Goal: Information Seeking & Learning: Learn about a topic

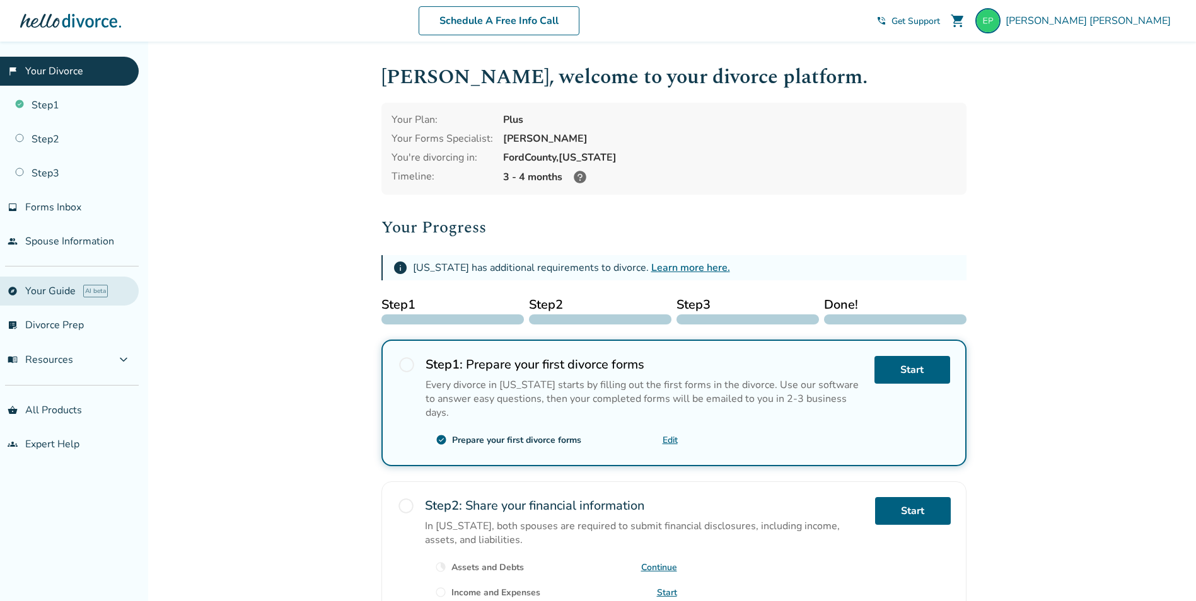
click at [57, 298] on link "explore Your Guide AI beta" at bounding box center [69, 291] width 139 height 29
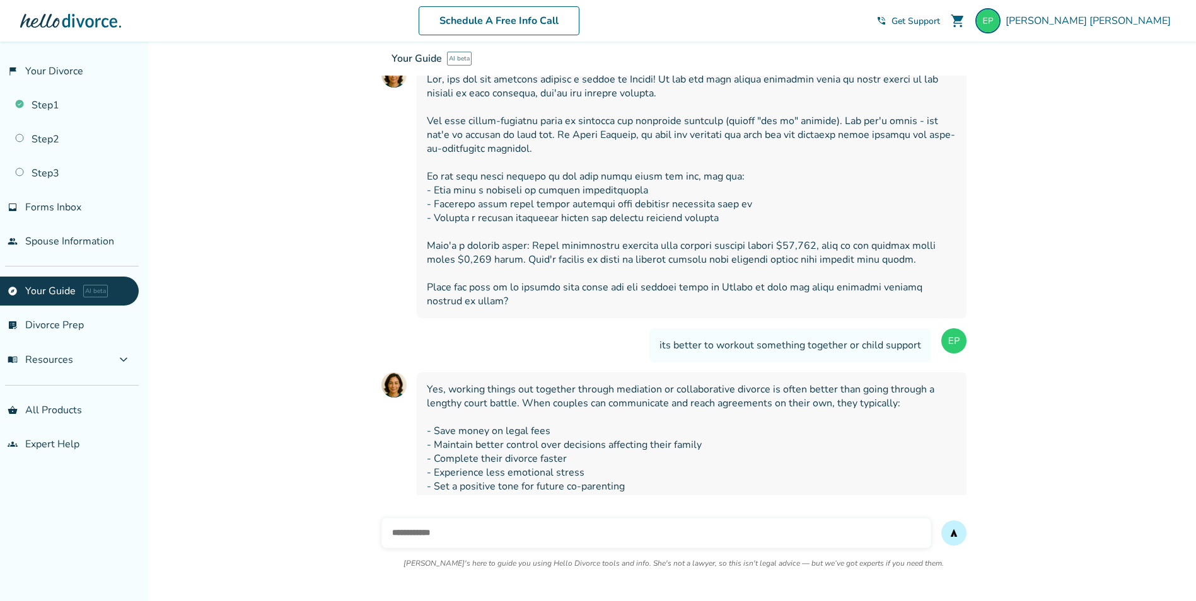
scroll to position [255, 0]
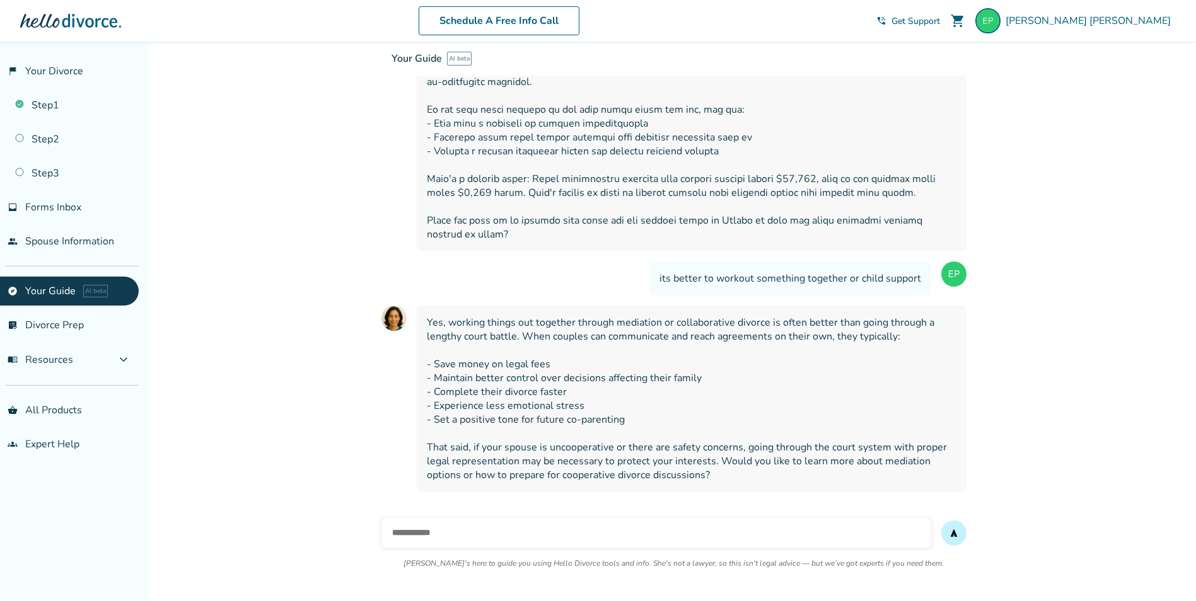
click at [32, 309] on ul "explore Your Guide AI beta list_alt_check Divorce Prep menu_book Resources expa…" at bounding box center [69, 326] width 139 height 98
click at [33, 316] on link "list_alt_check Divorce Prep" at bounding box center [69, 325] width 139 height 29
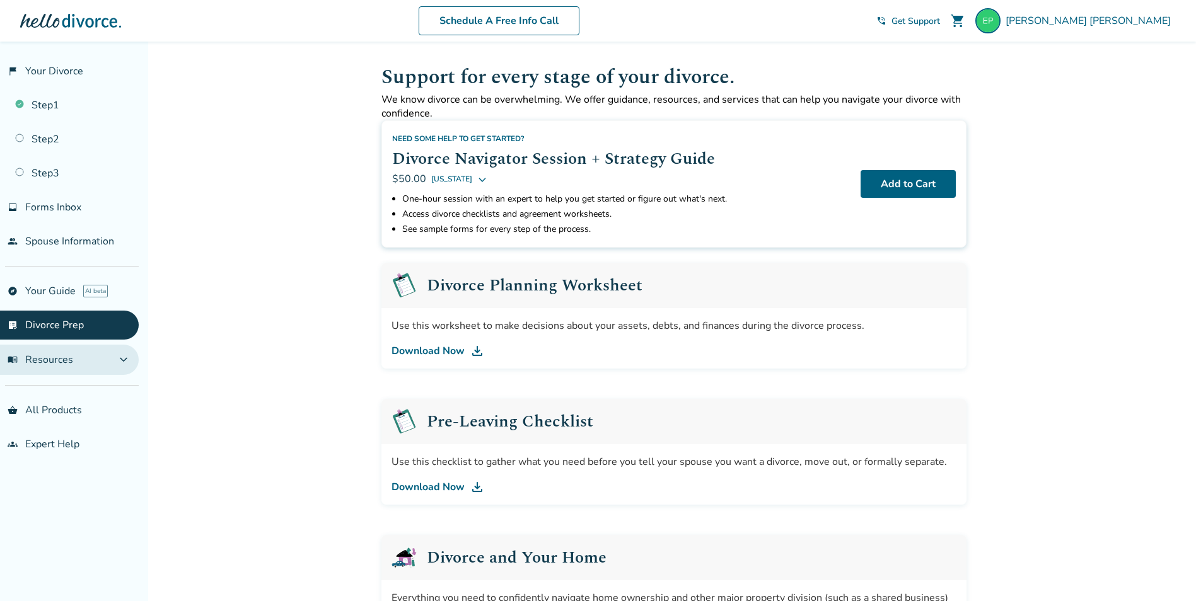
click at [55, 359] on span "menu_book Resources" at bounding box center [41, 360] width 66 height 14
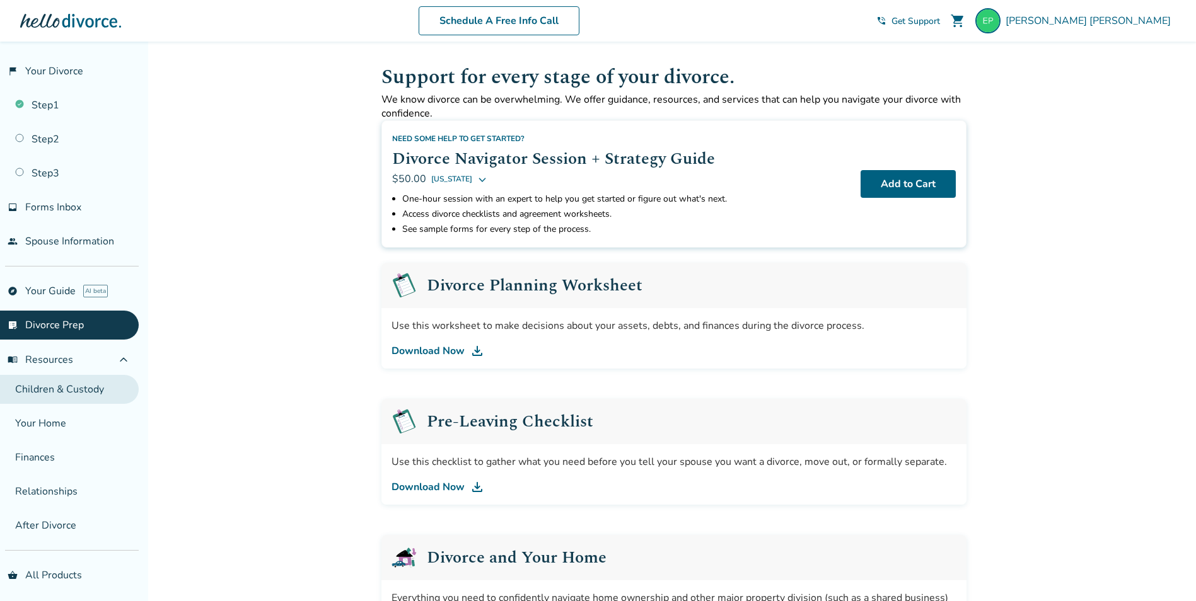
click at [71, 383] on link "Children & Custody" at bounding box center [69, 389] width 139 height 29
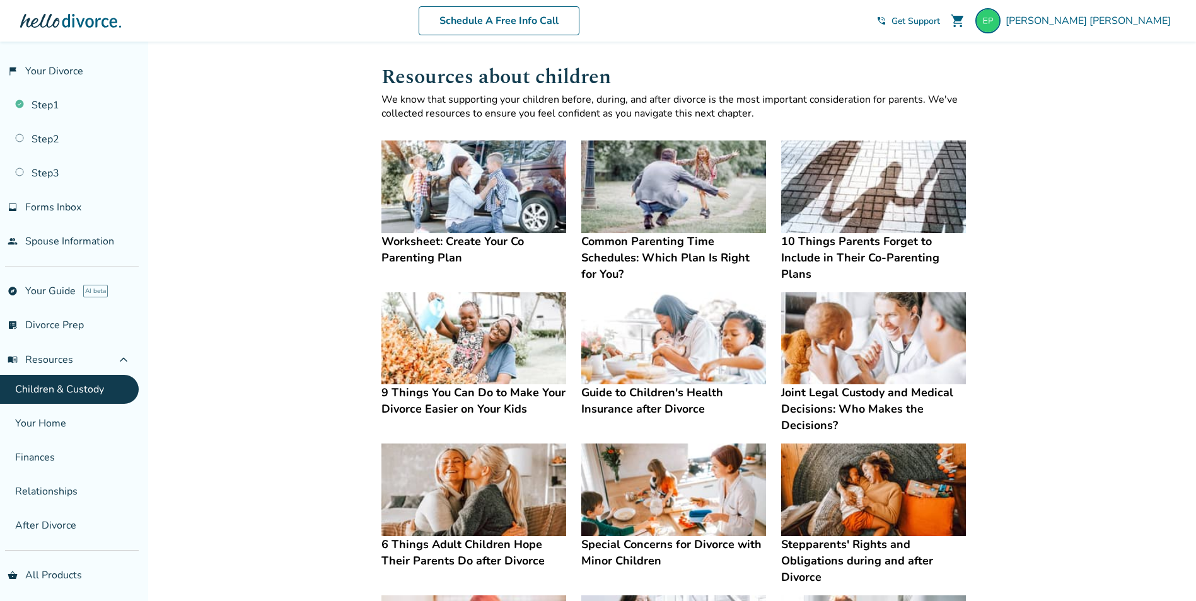
click at [494, 327] on img at bounding box center [473, 338] width 185 height 93
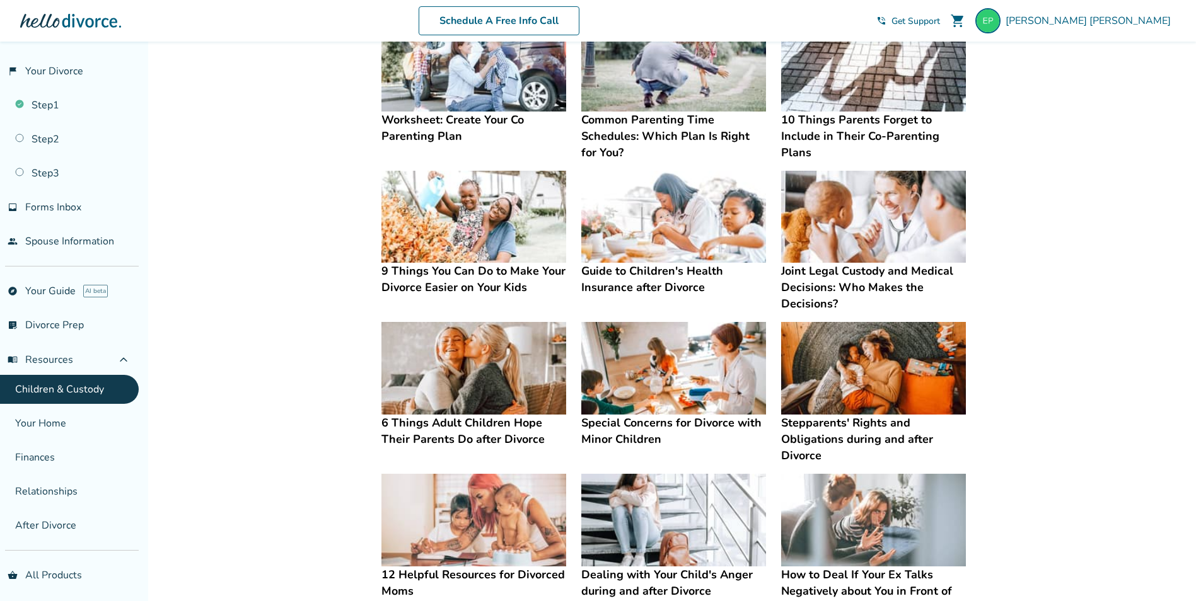
scroll to position [126, 0]
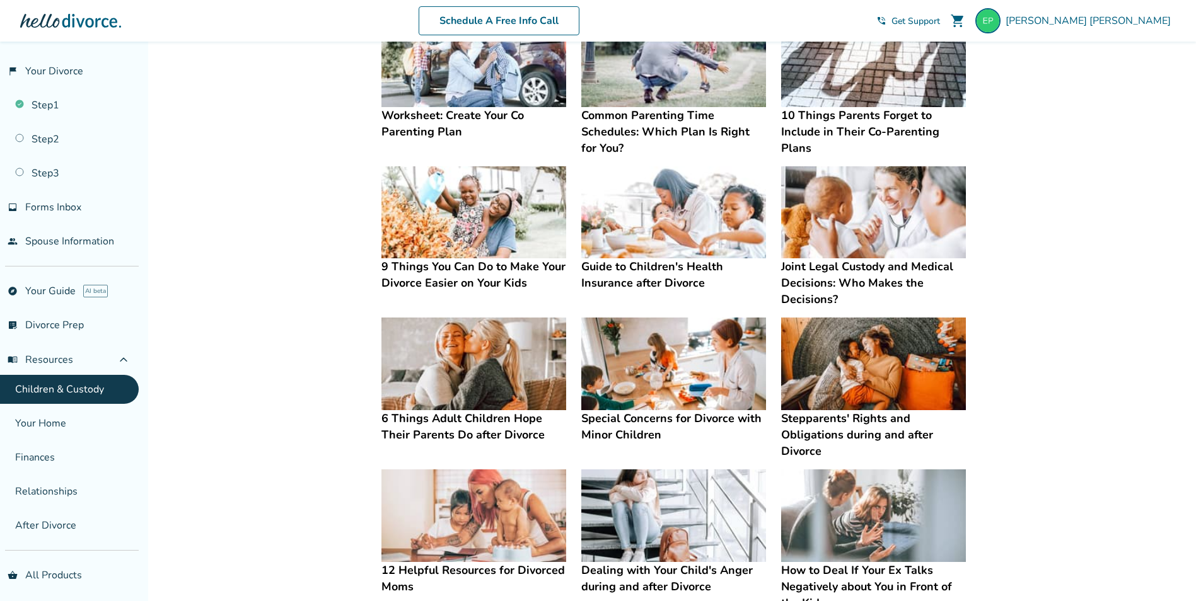
click at [450, 397] on img at bounding box center [473, 364] width 185 height 93
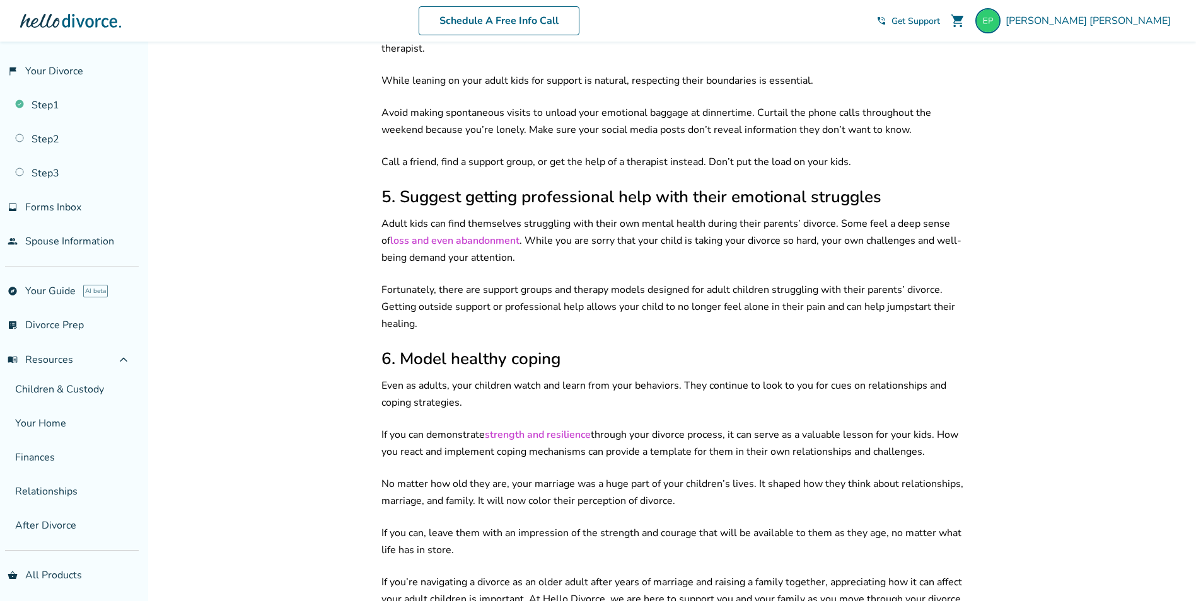
scroll to position [1324, 0]
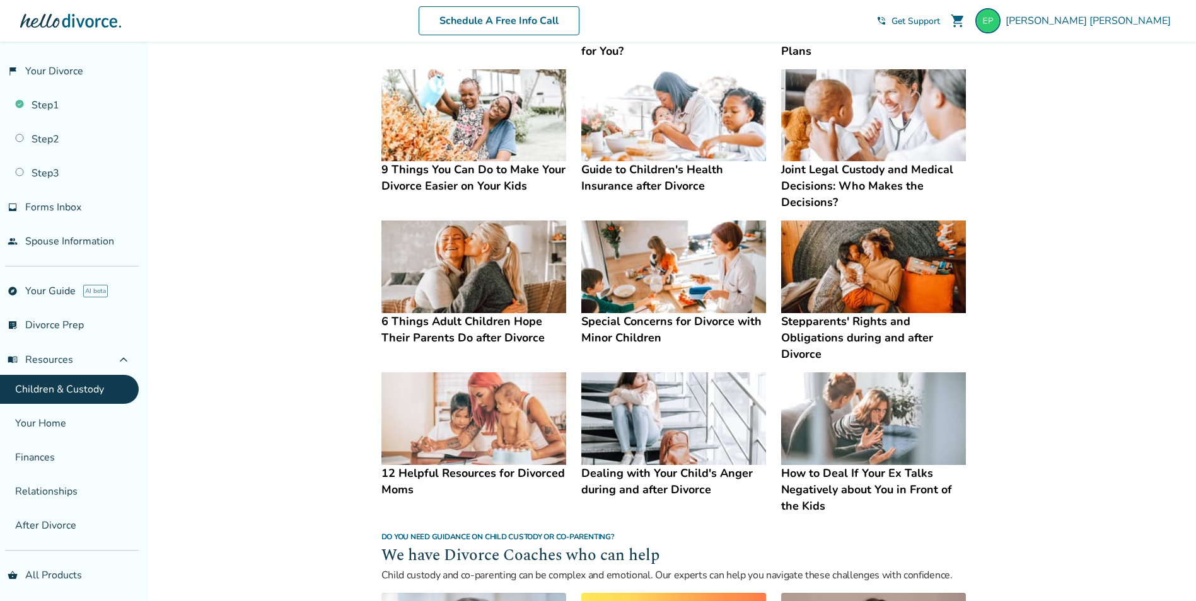
scroll to position [252, 0]
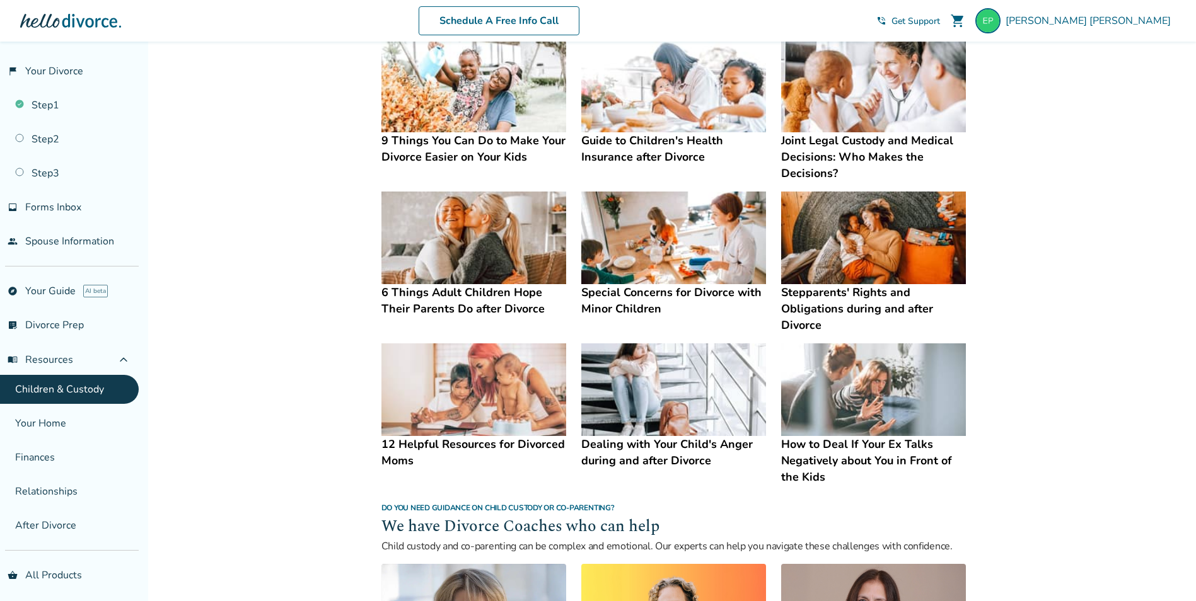
click at [874, 243] on img at bounding box center [873, 238] width 185 height 93
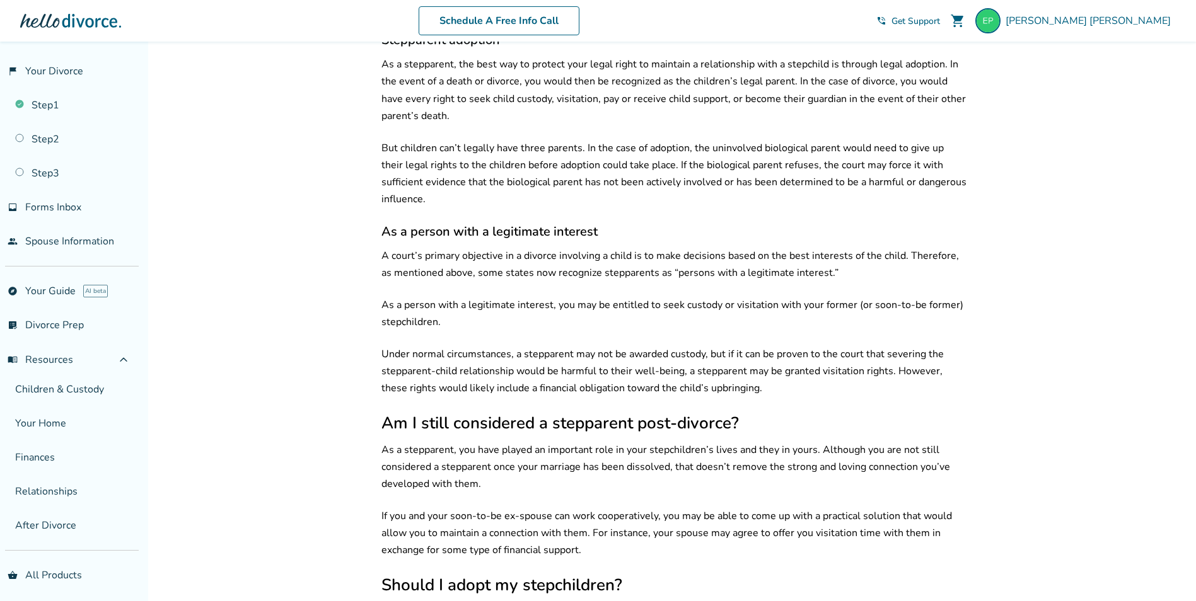
scroll to position [1576, 0]
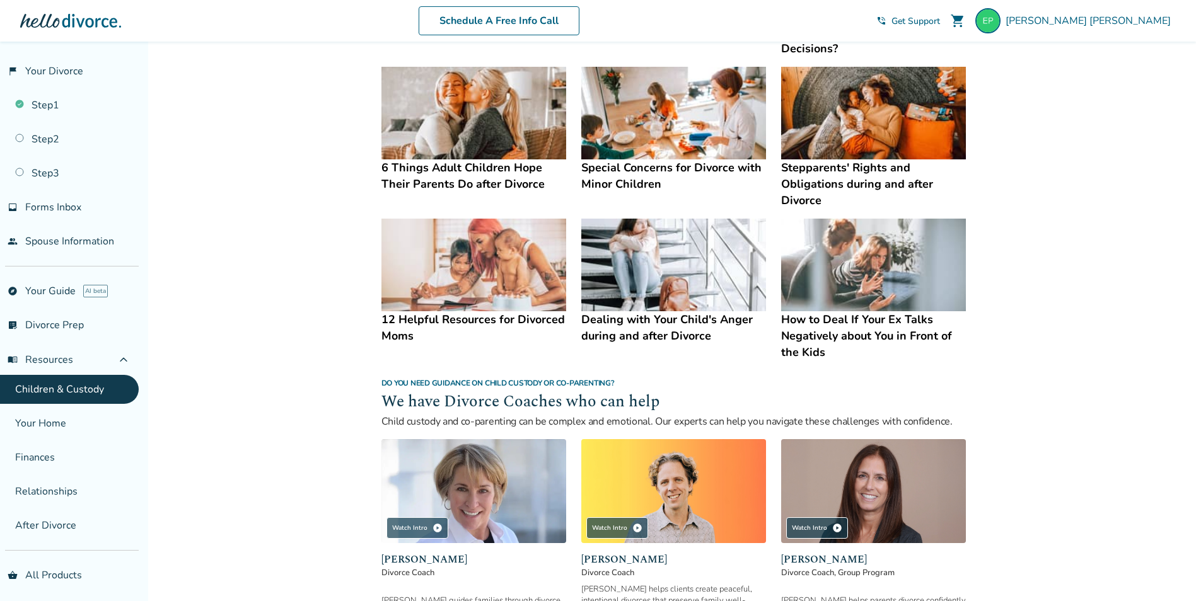
scroll to position [136, 0]
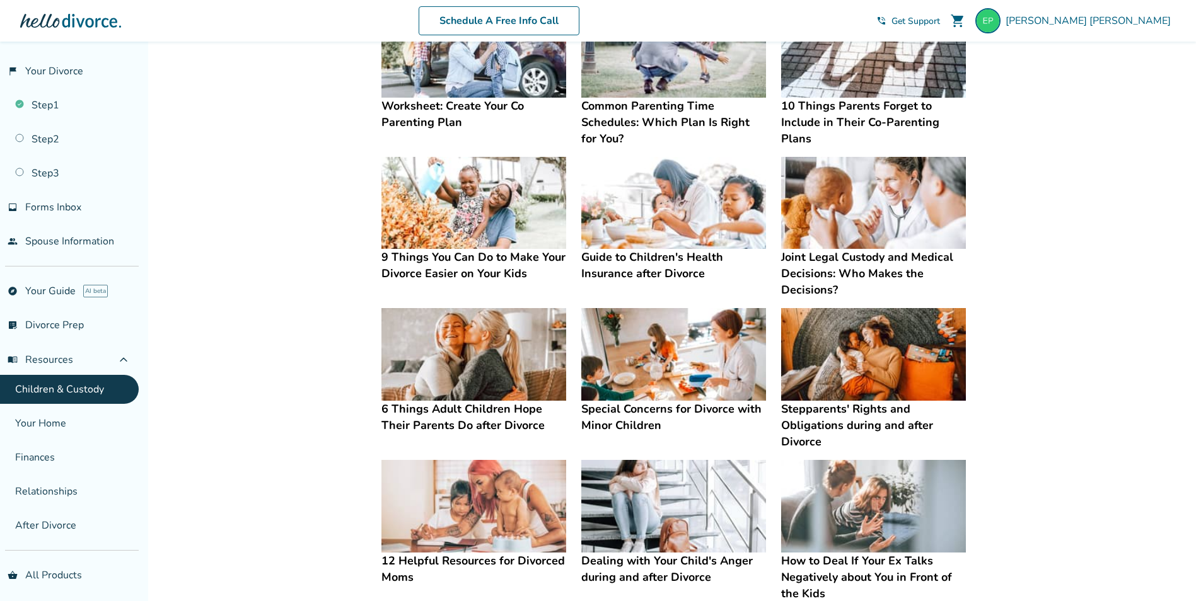
click at [95, 381] on link "Children & Custody" at bounding box center [69, 389] width 139 height 29
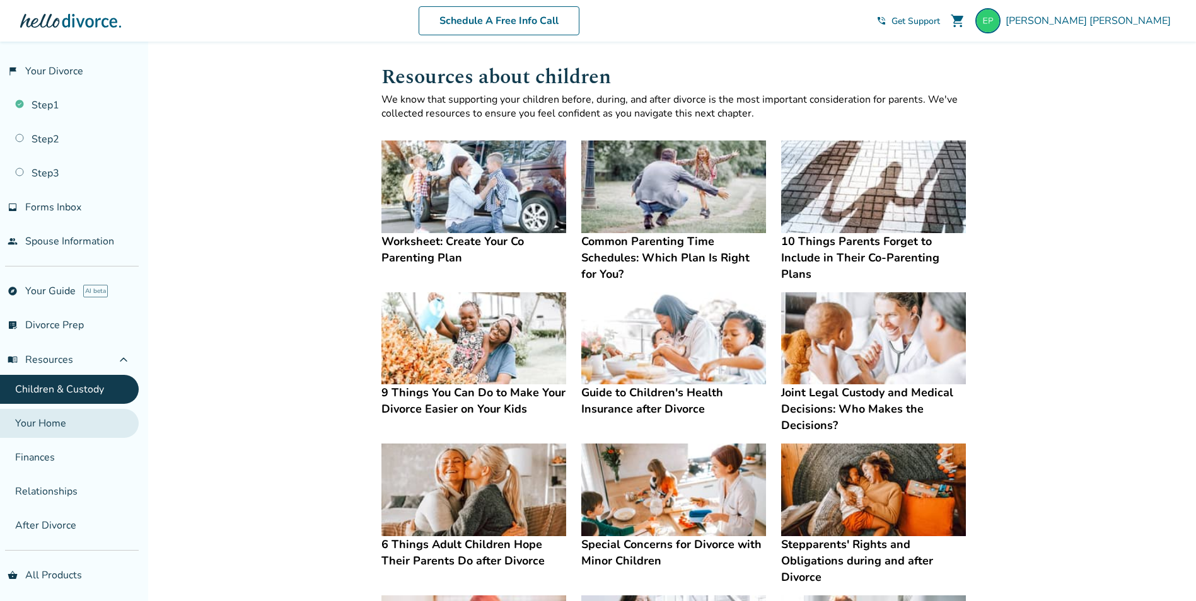
click at [71, 414] on link "Your Home" at bounding box center [69, 423] width 139 height 29
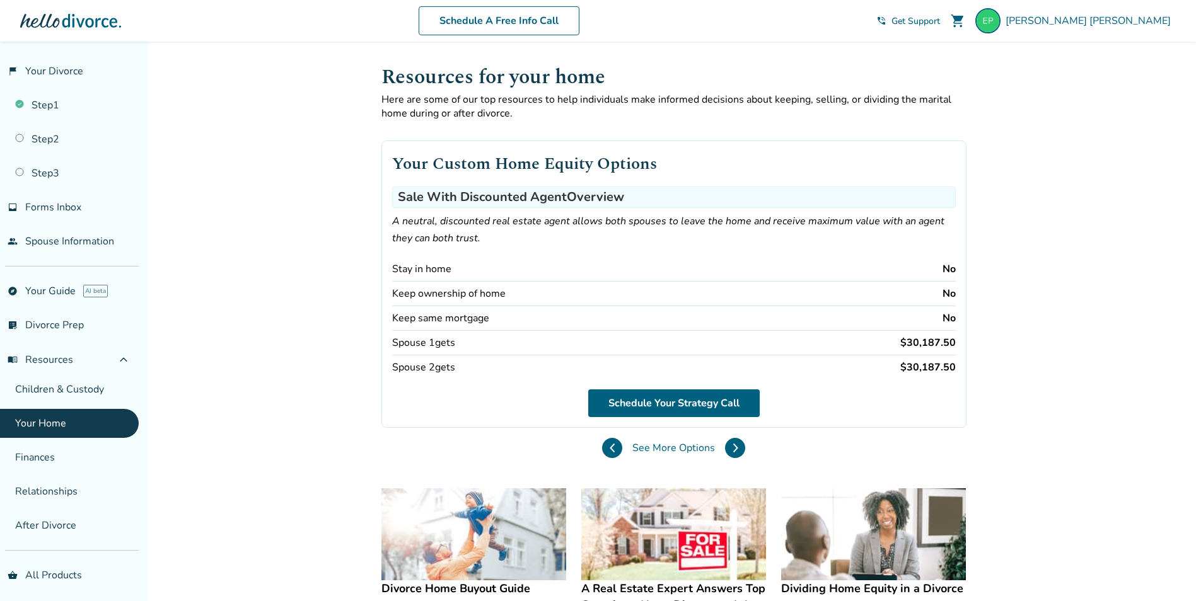
scroll to position [252, 0]
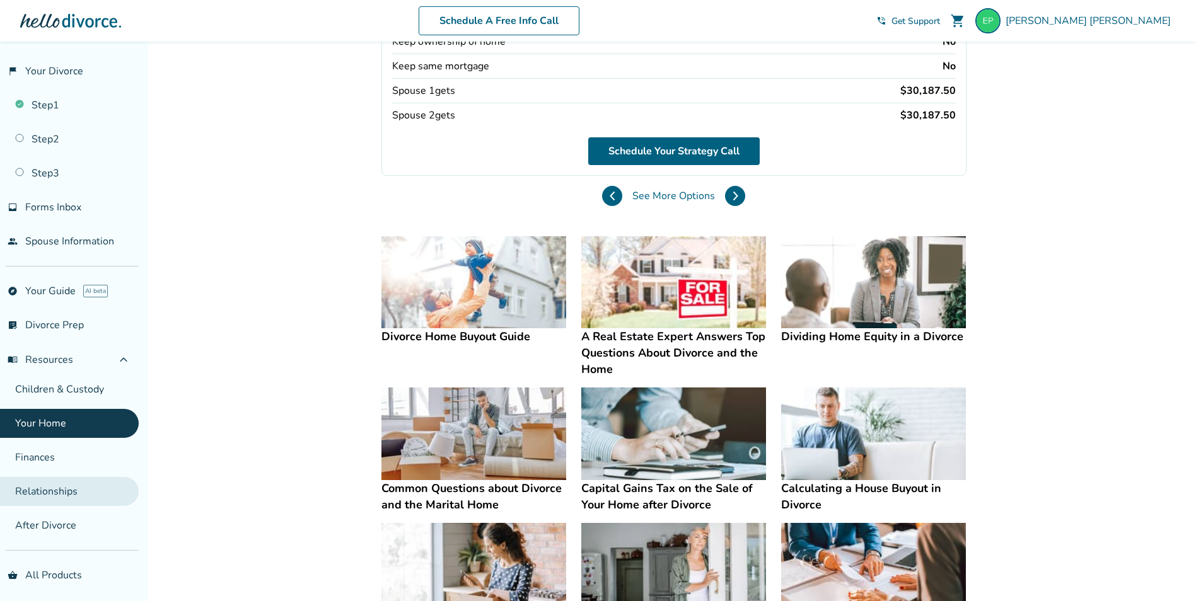
click at [50, 488] on link "Relationships" at bounding box center [69, 491] width 139 height 29
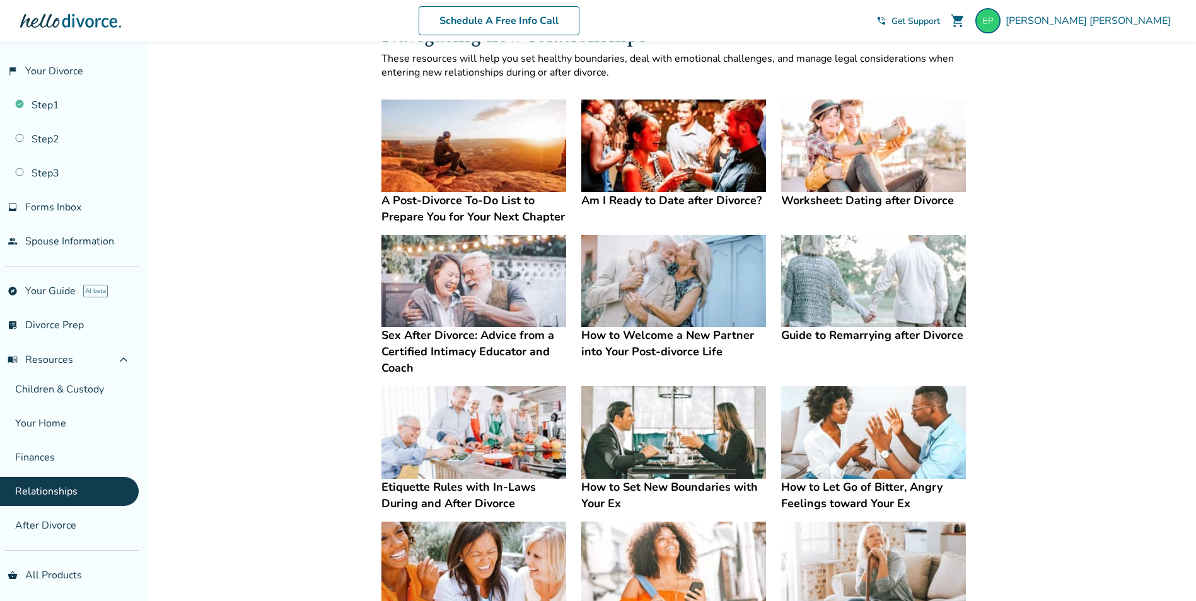
scroll to position [63, 0]
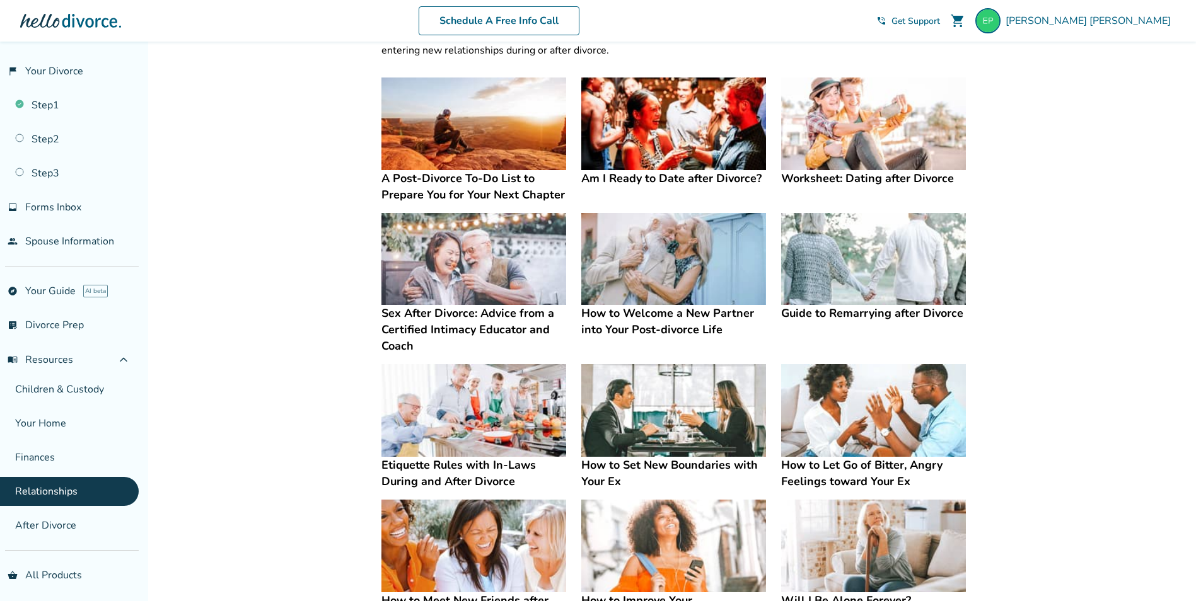
click at [719, 140] on img at bounding box center [673, 124] width 185 height 93
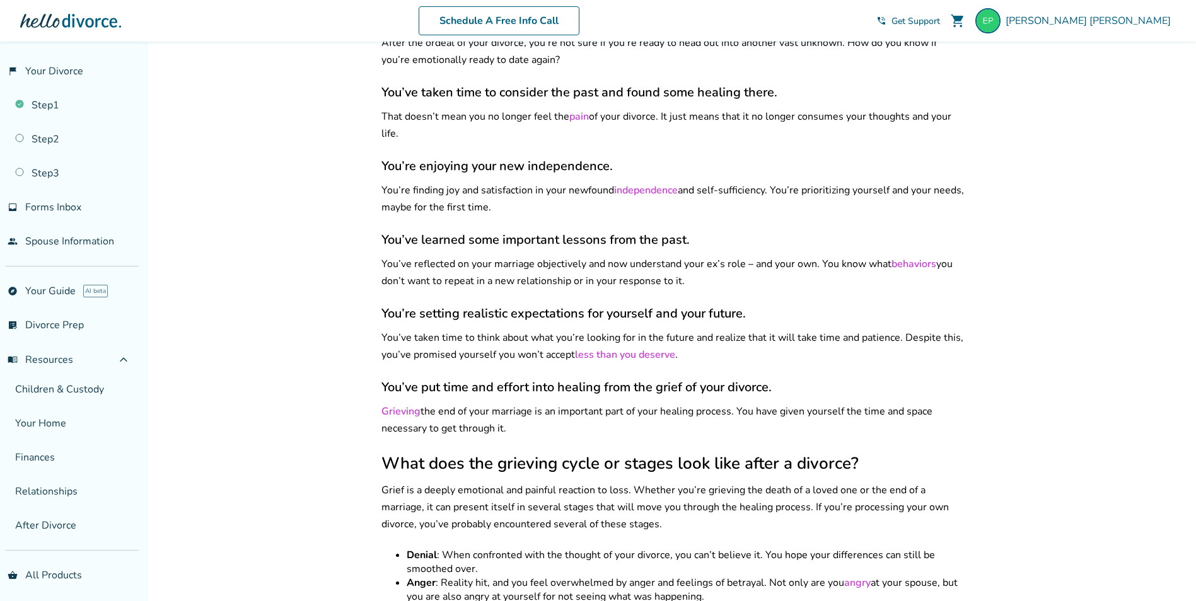
scroll to position [630, 0]
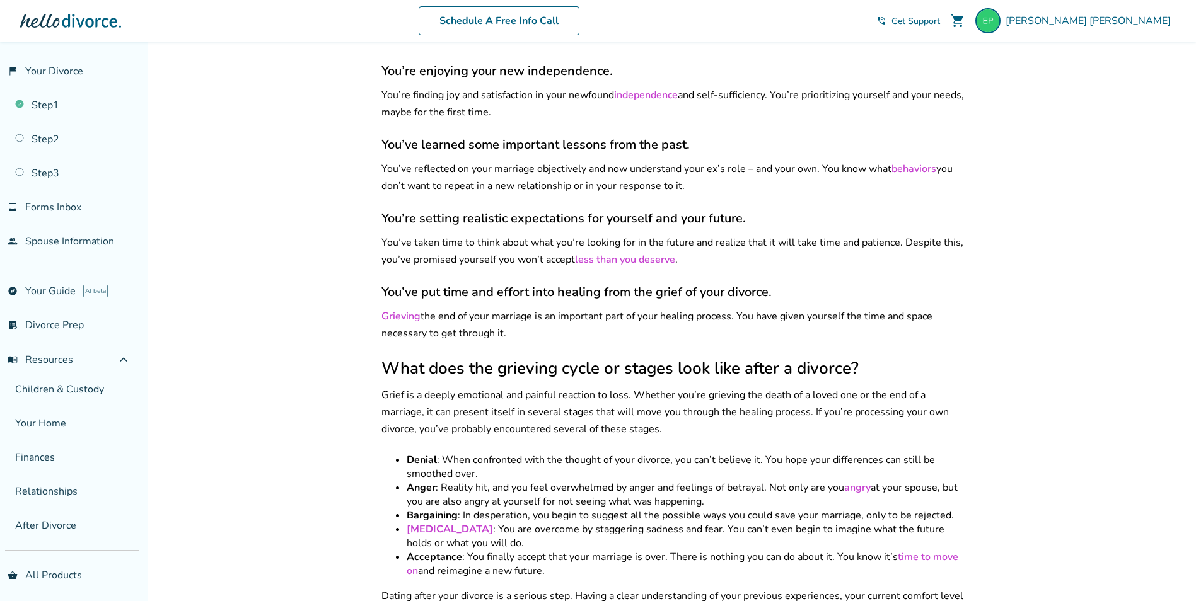
scroll to position [63, 0]
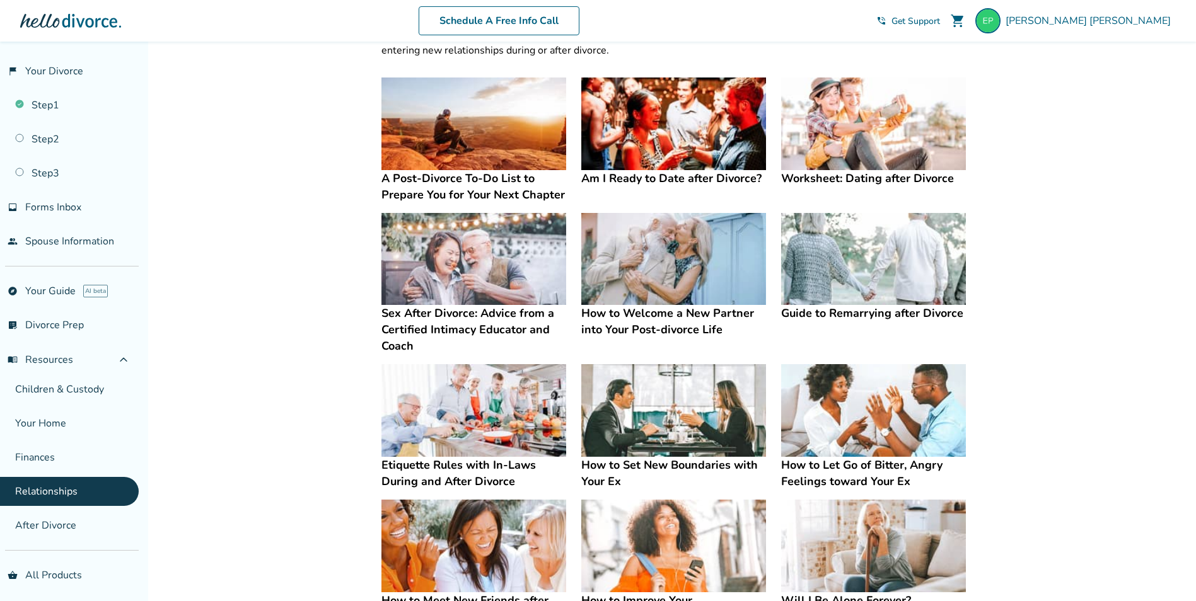
click at [514, 275] on img at bounding box center [473, 259] width 185 height 93
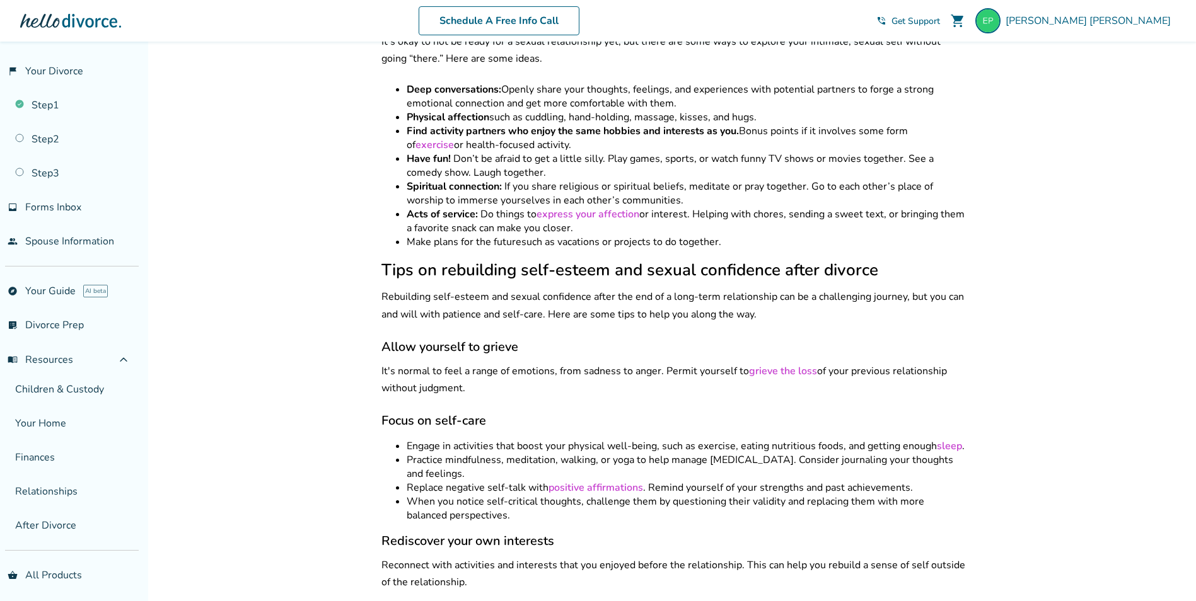
scroll to position [1576, 0]
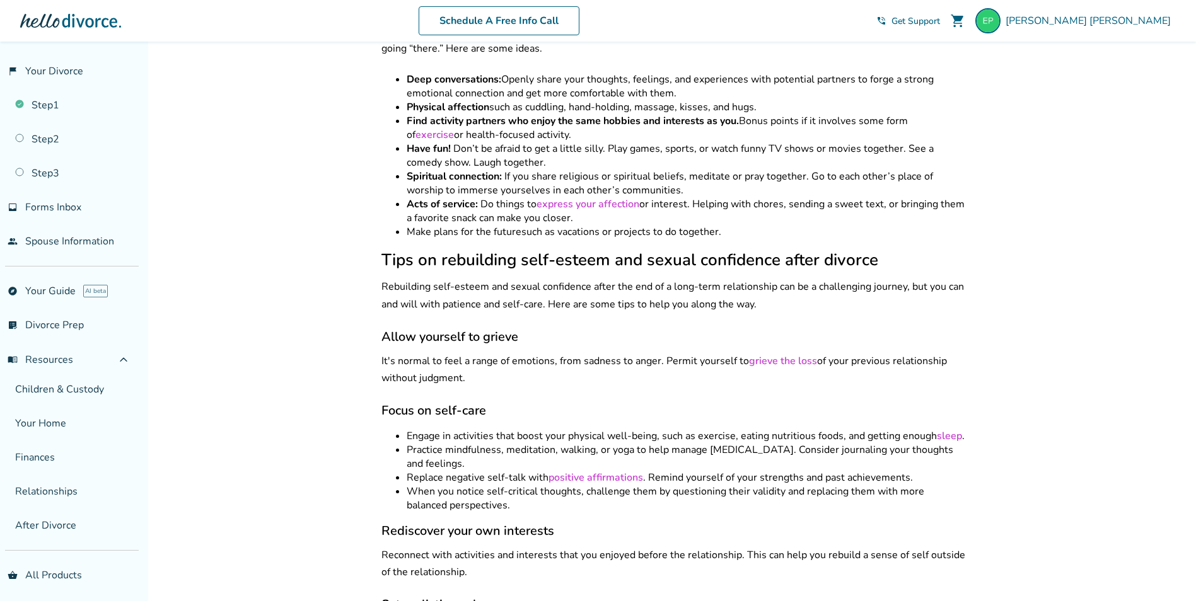
scroll to position [63, 0]
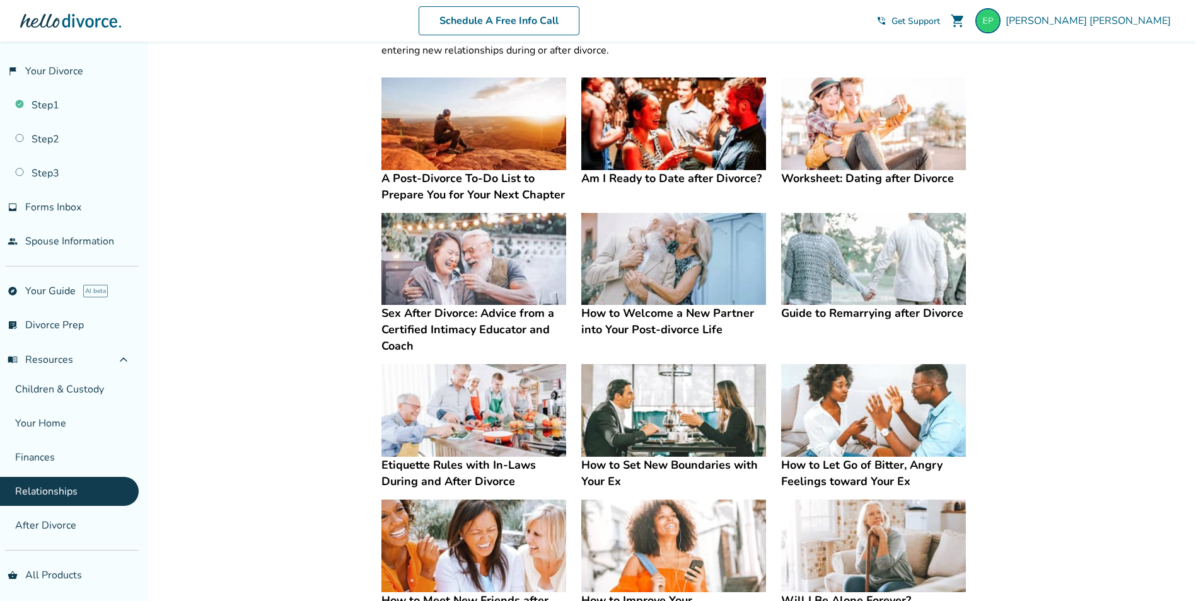
click at [858, 266] on img at bounding box center [873, 259] width 185 height 93
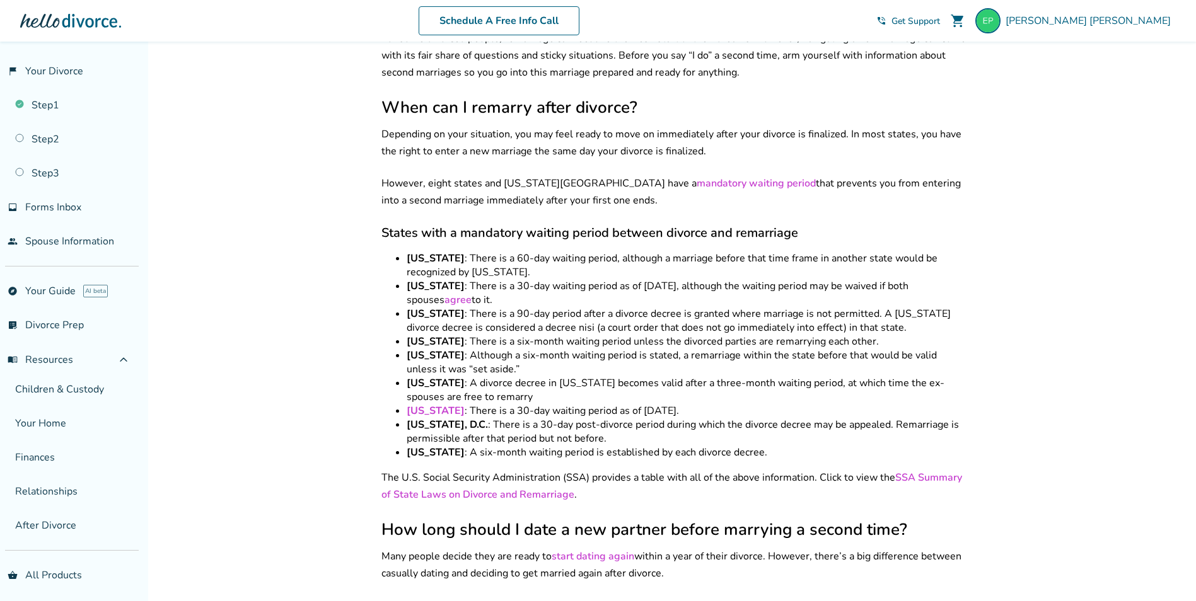
scroll to position [504, 0]
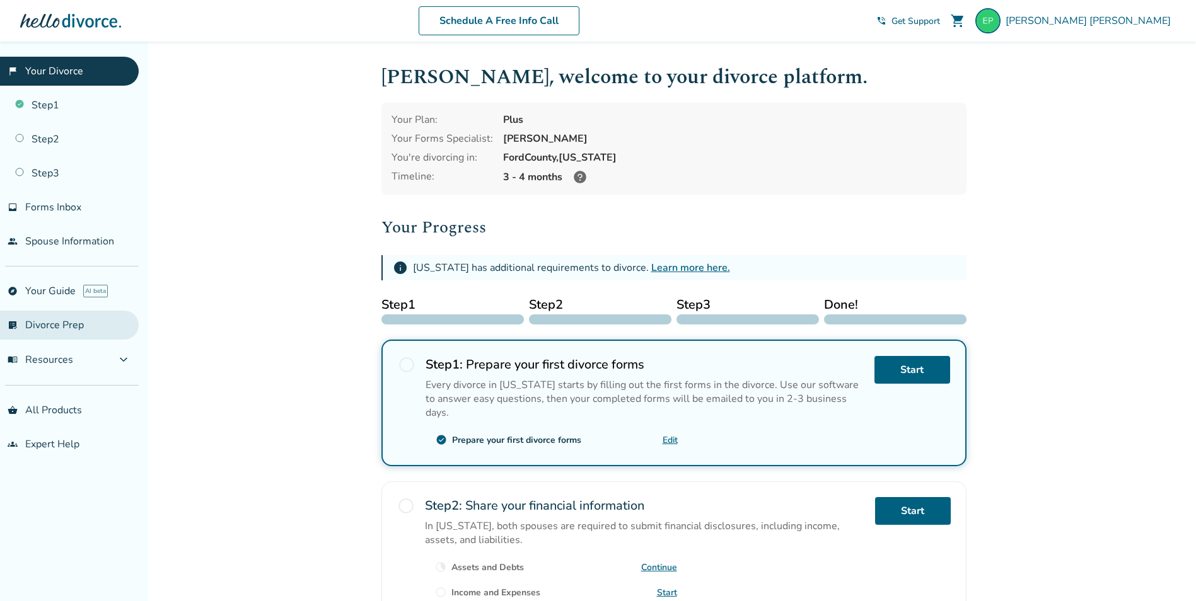
click at [85, 315] on link "list_alt_check Divorce Prep" at bounding box center [69, 325] width 139 height 29
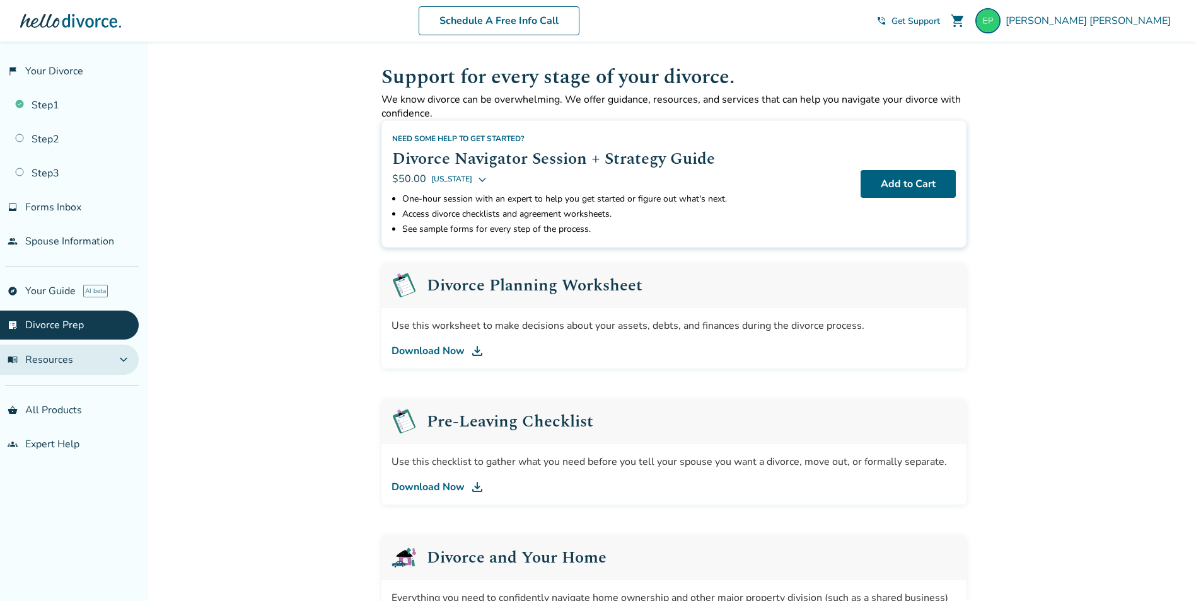
click at [74, 357] on button "menu_book Resources expand_more" at bounding box center [69, 360] width 139 height 30
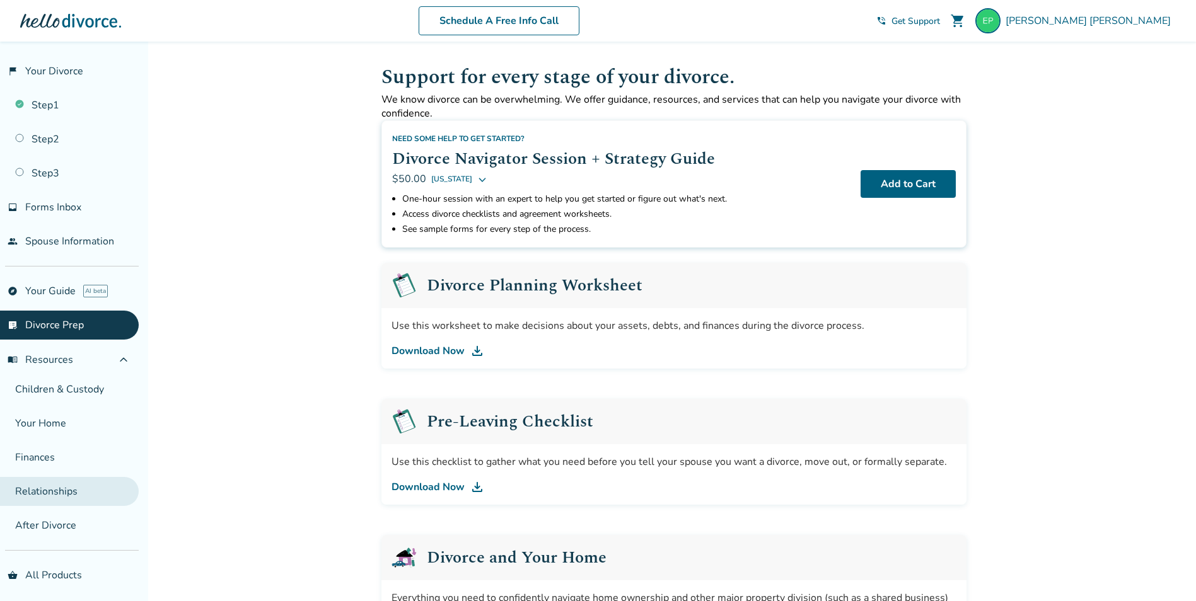
click at [92, 497] on link "Relationships" at bounding box center [69, 491] width 139 height 29
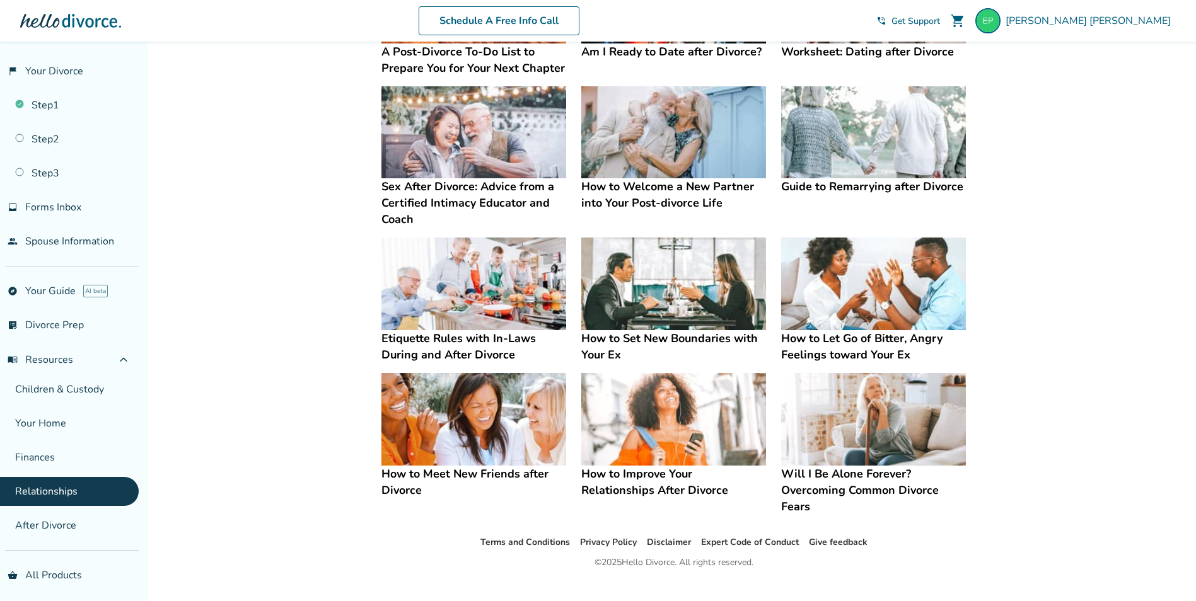
scroll to position [212, 0]
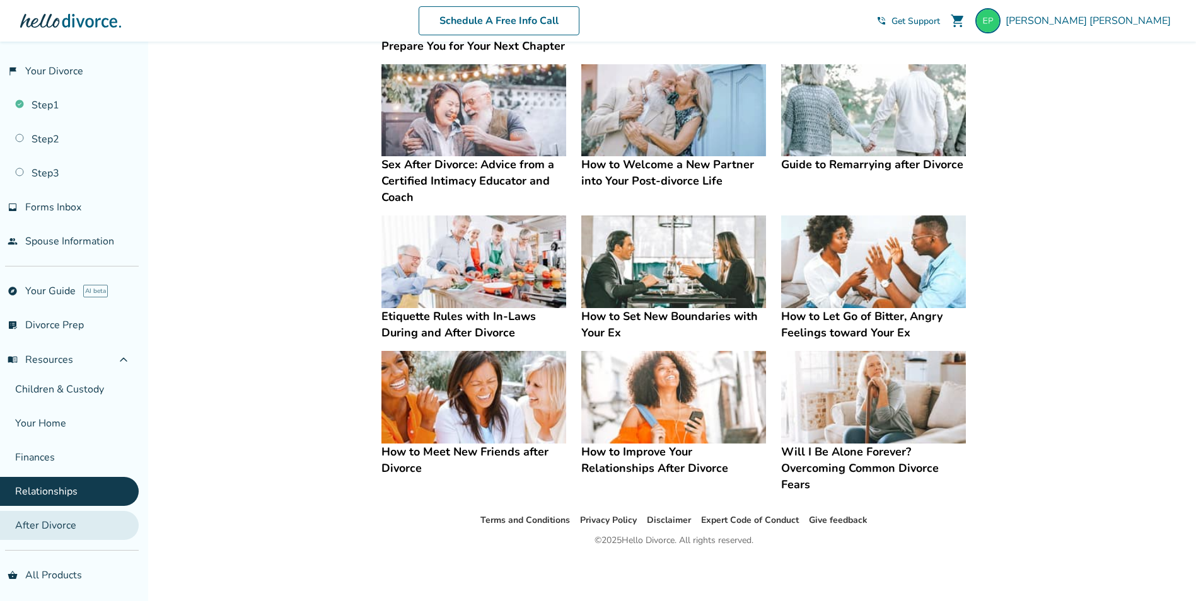
click at [81, 523] on link "After Divorce" at bounding box center [69, 525] width 139 height 29
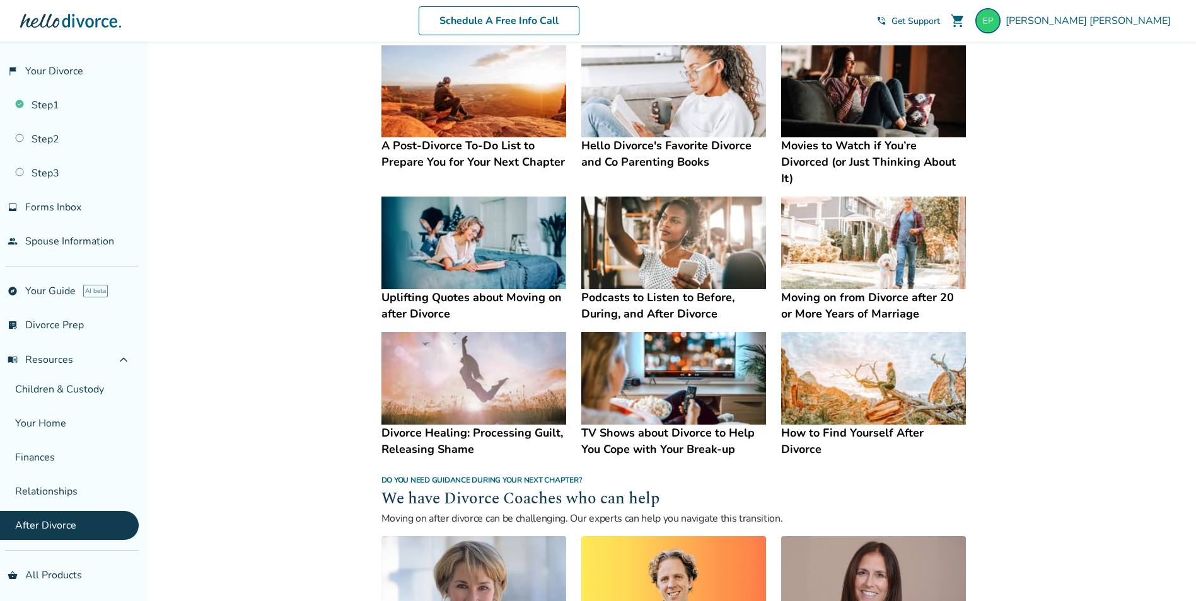
scroll to position [756, 0]
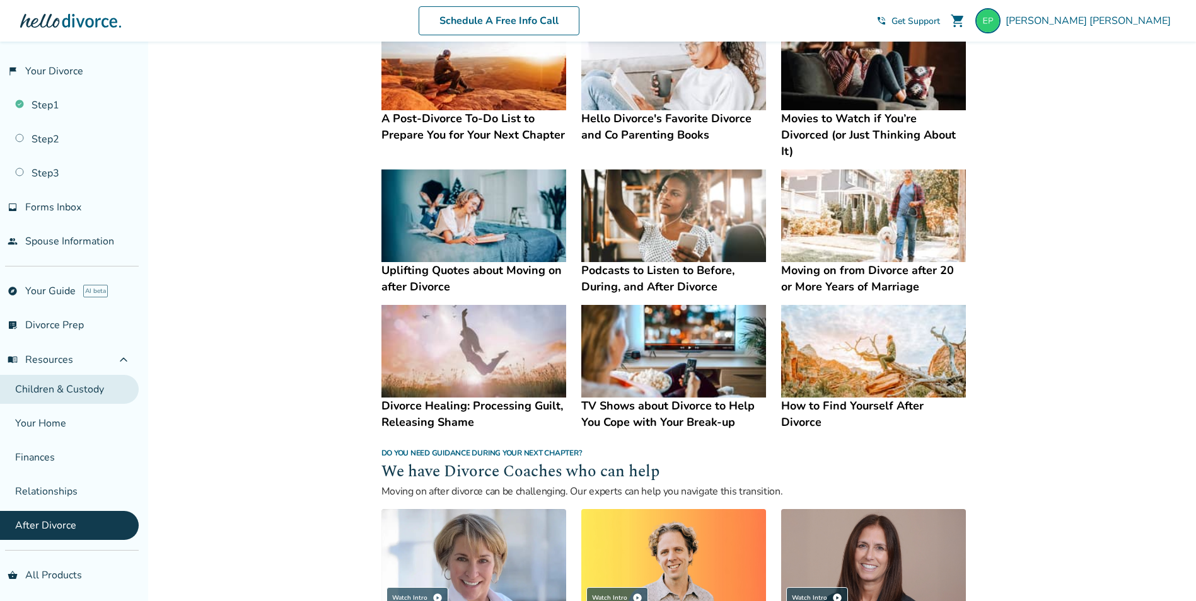
click at [74, 402] on link "Children & Custody" at bounding box center [69, 389] width 139 height 29
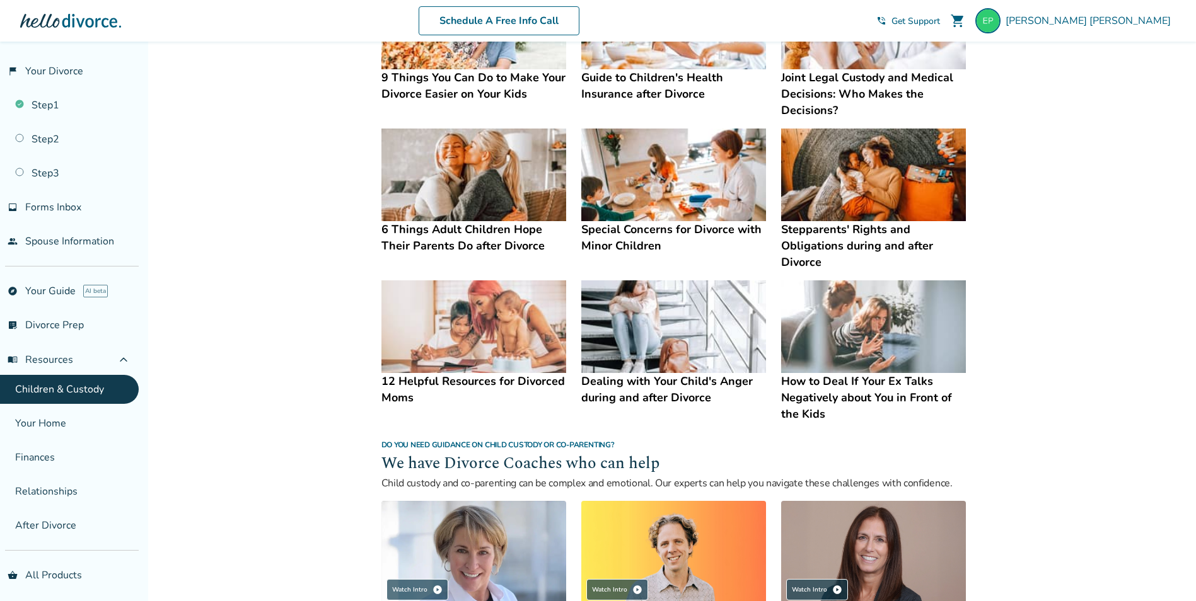
scroll to position [252, 0]
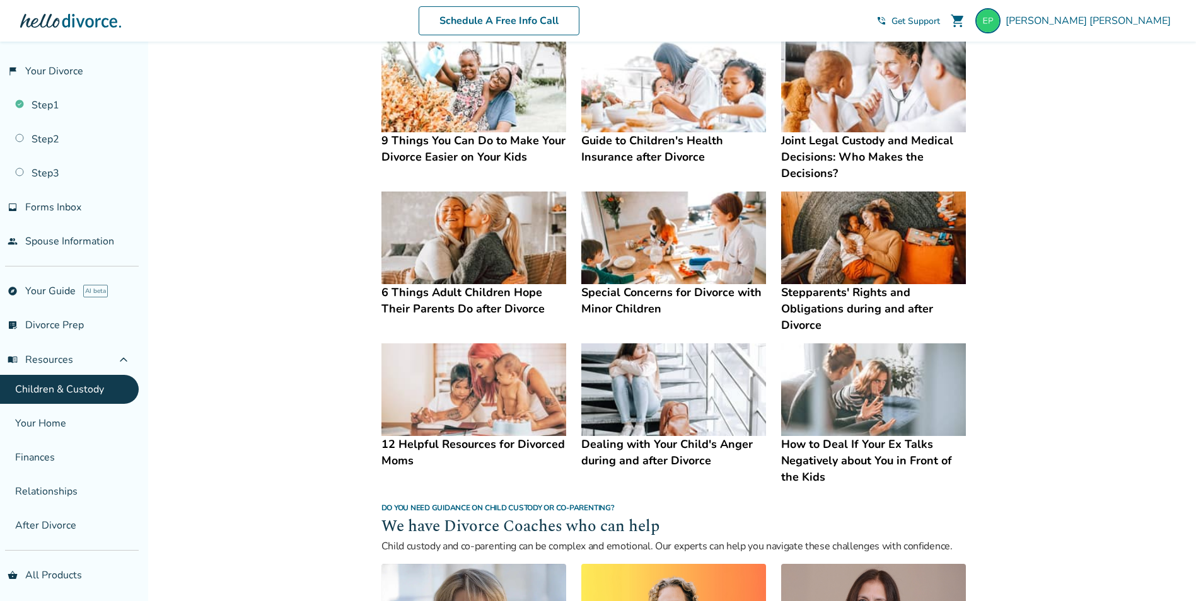
click at [444, 404] on img at bounding box center [473, 390] width 185 height 93
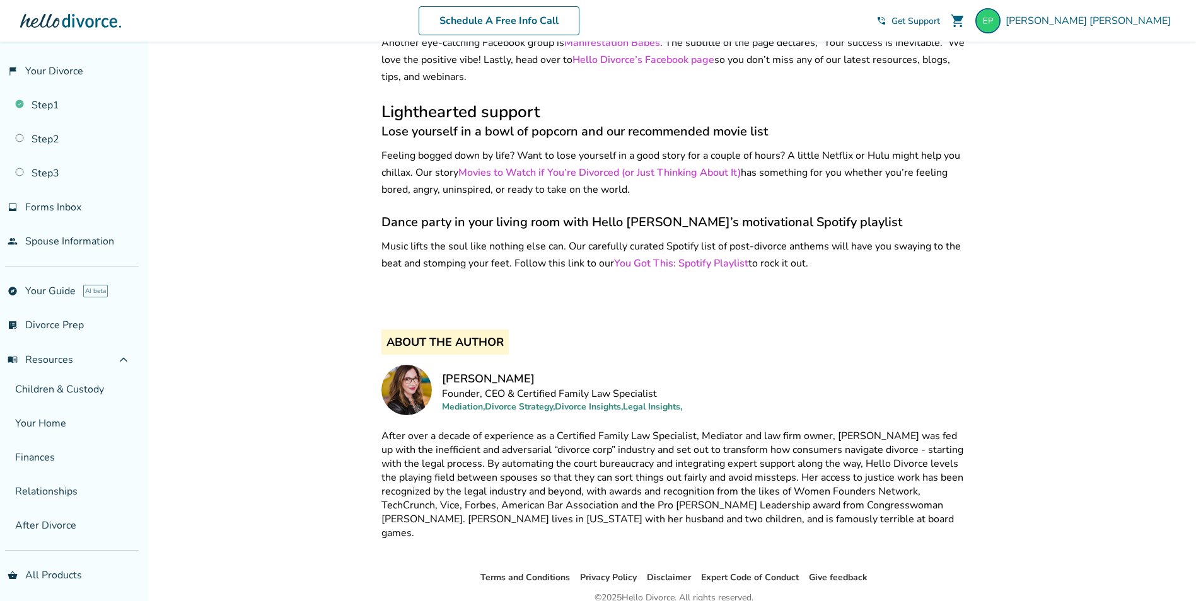
scroll to position [1891, 0]
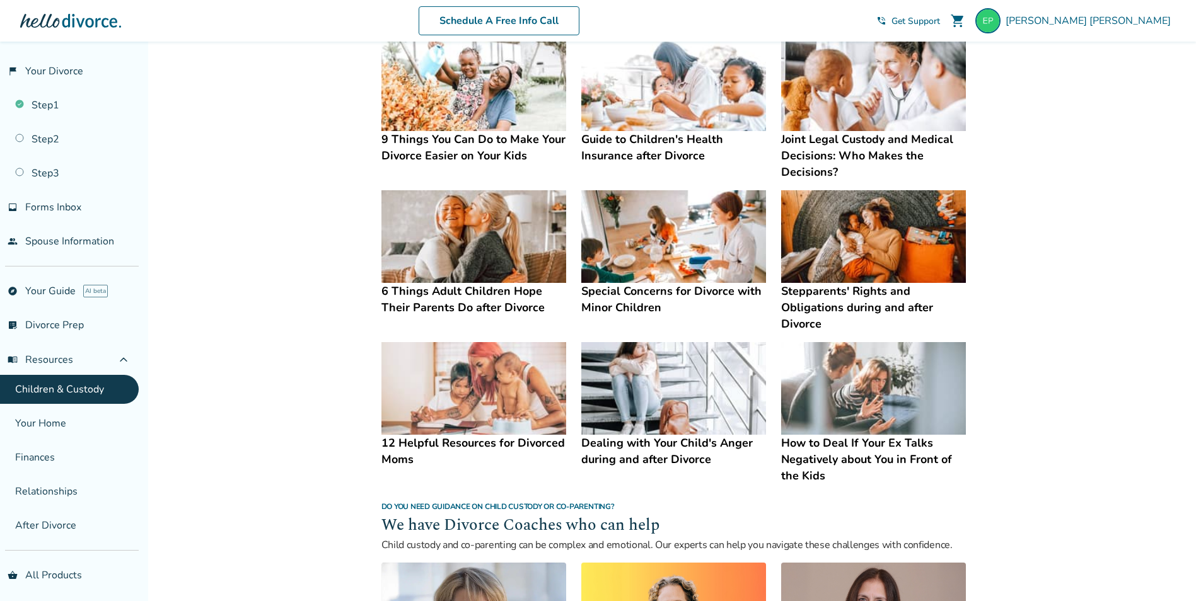
scroll to position [127, 0]
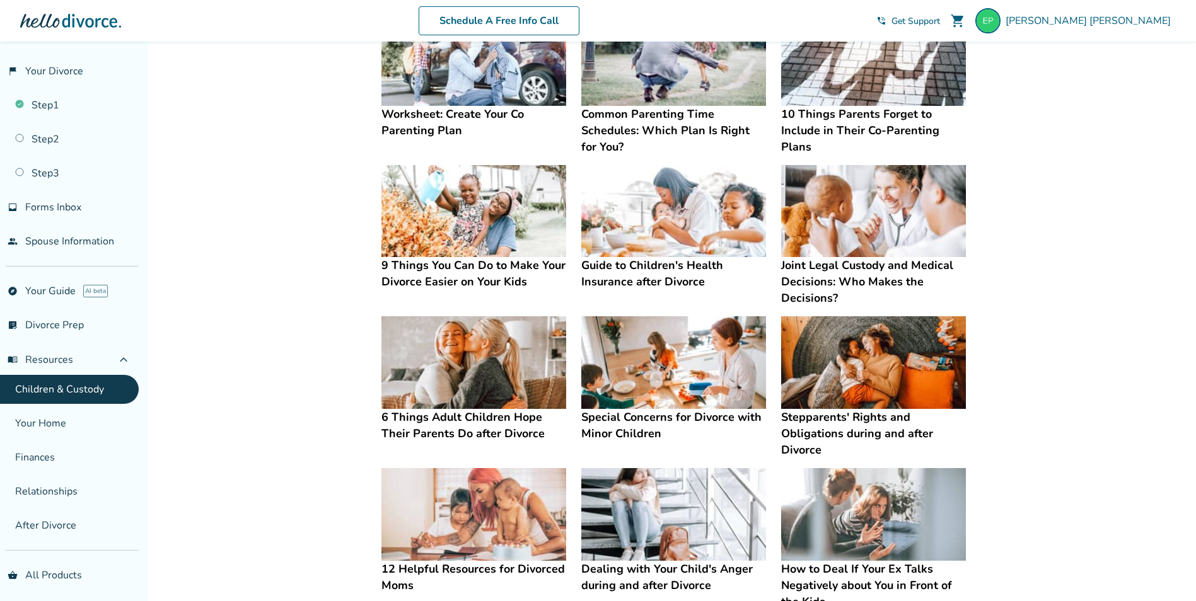
click at [876, 205] on img at bounding box center [873, 211] width 185 height 93
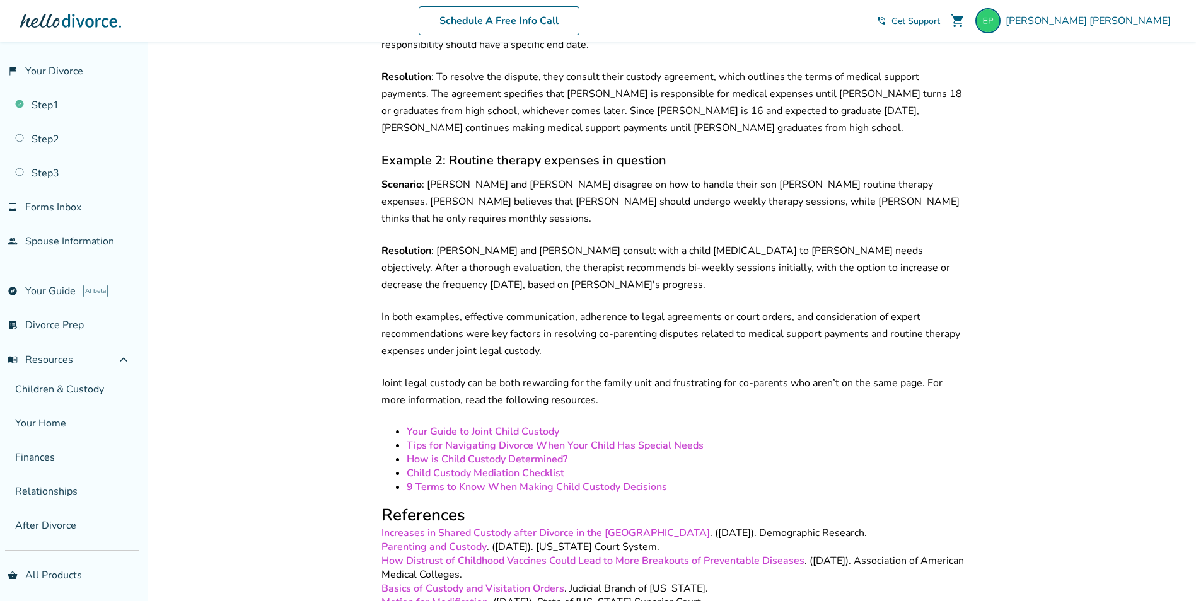
scroll to position [3721, 0]
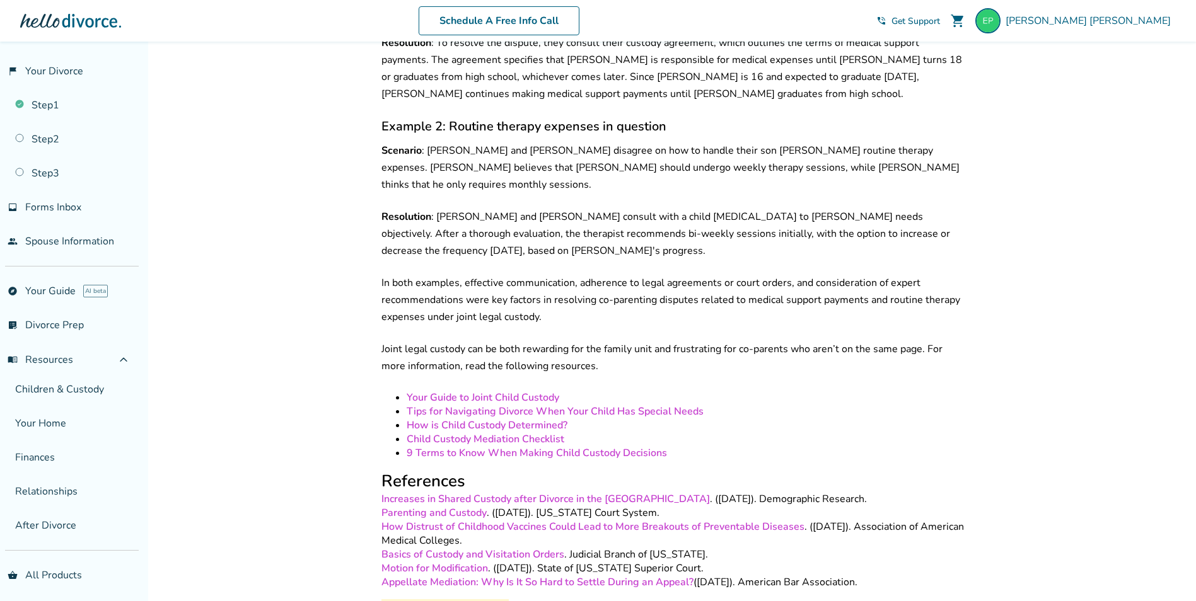
scroll to position [127, 0]
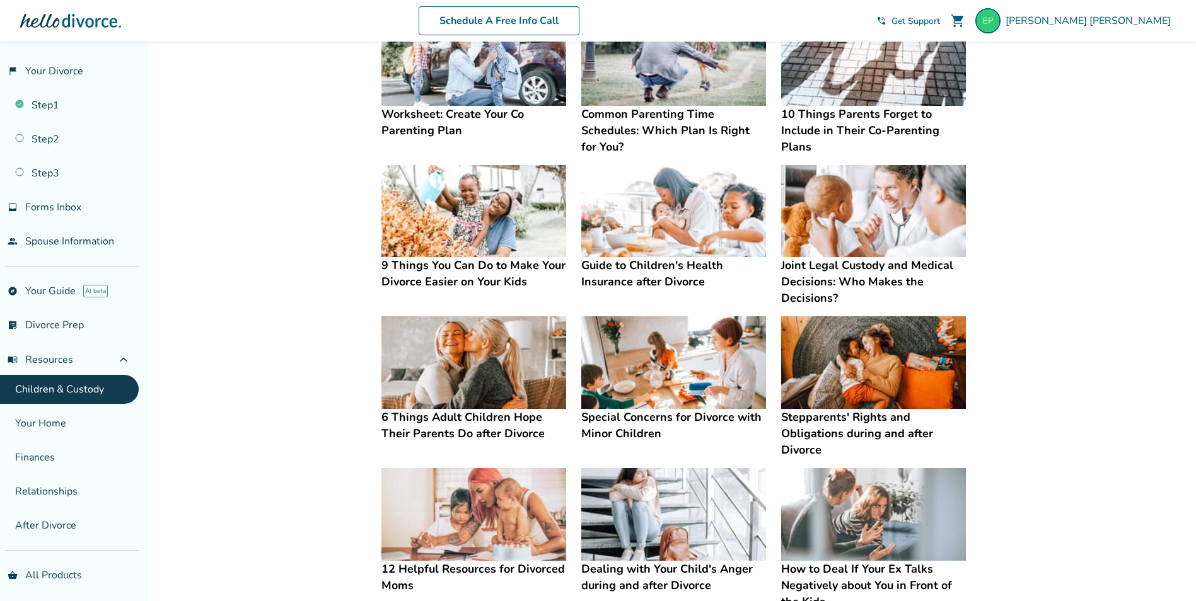
click at [837, 79] on img at bounding box center [873, 59] width 185 height 93
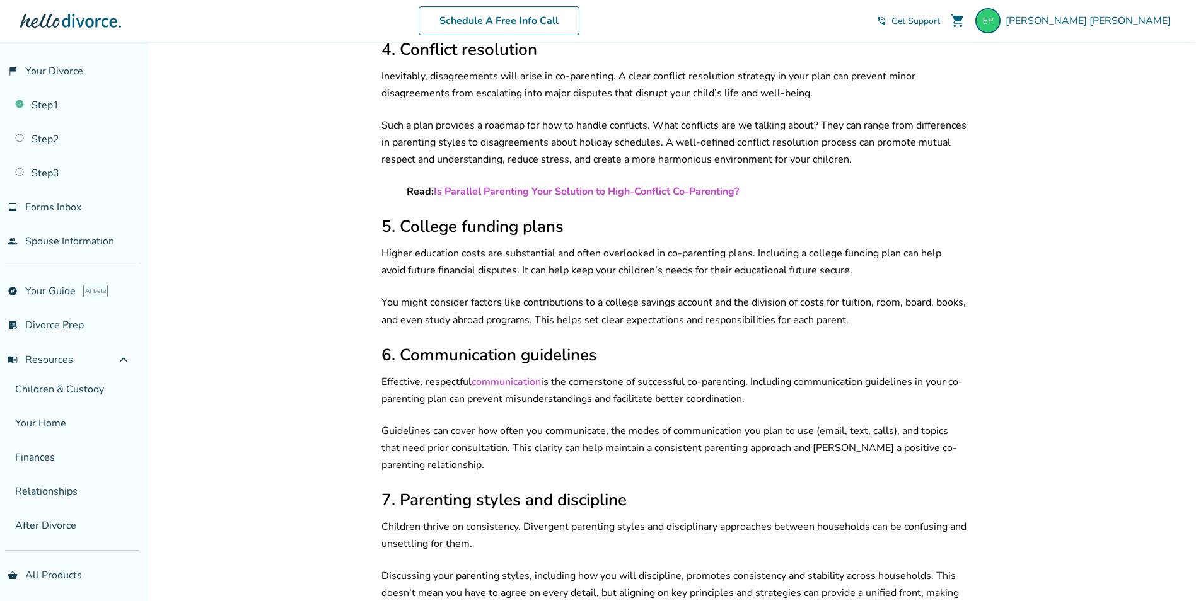
scroll to position [884, 0]
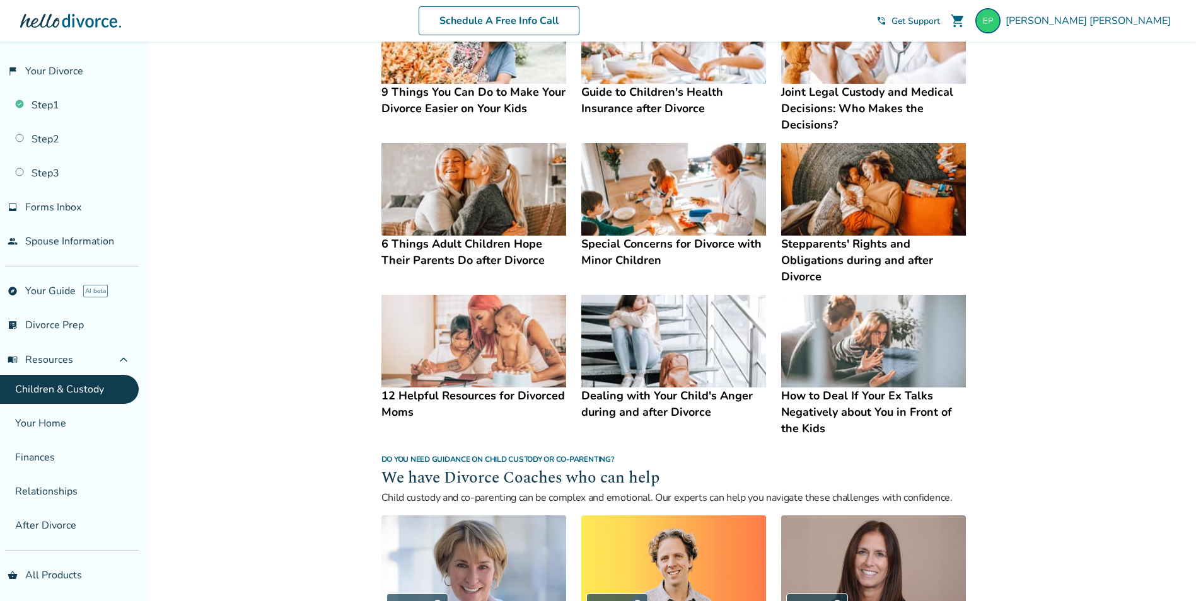
scroll to position [315, 0]
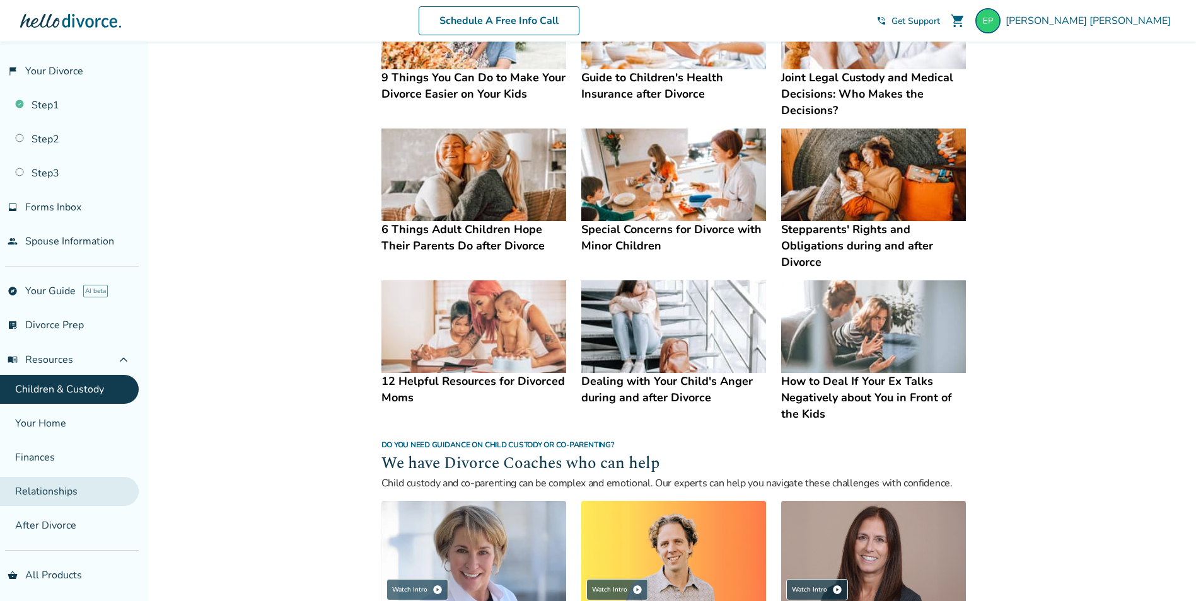
click at [72, 489] on link "Relationships" at bounding box center [69, 491] width 139 height 29
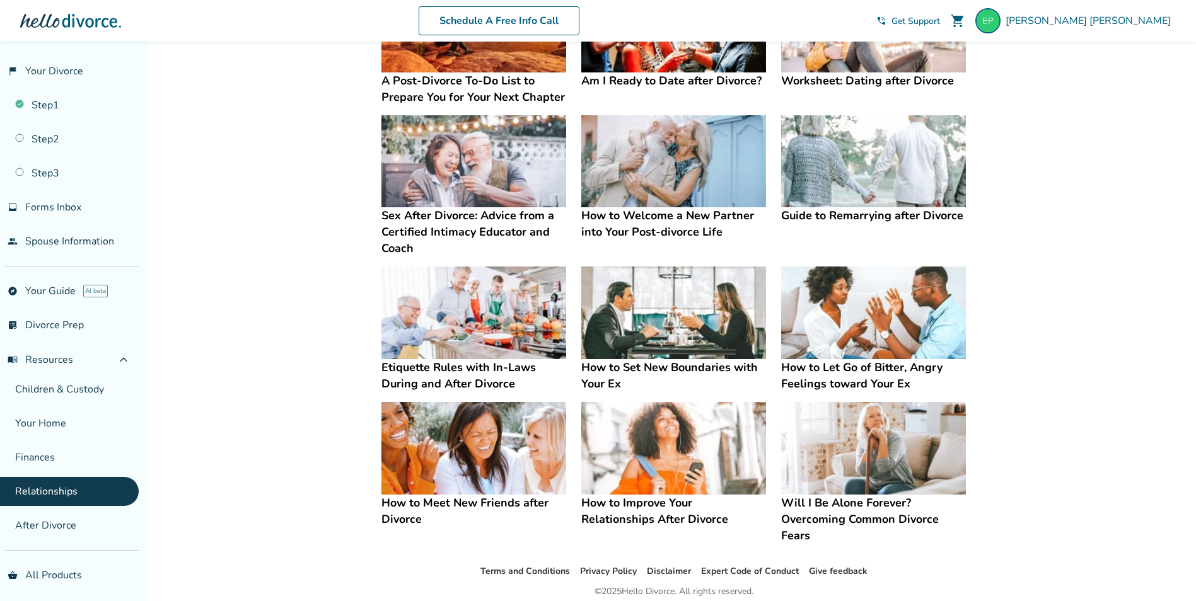
scroll to position [189, 0]
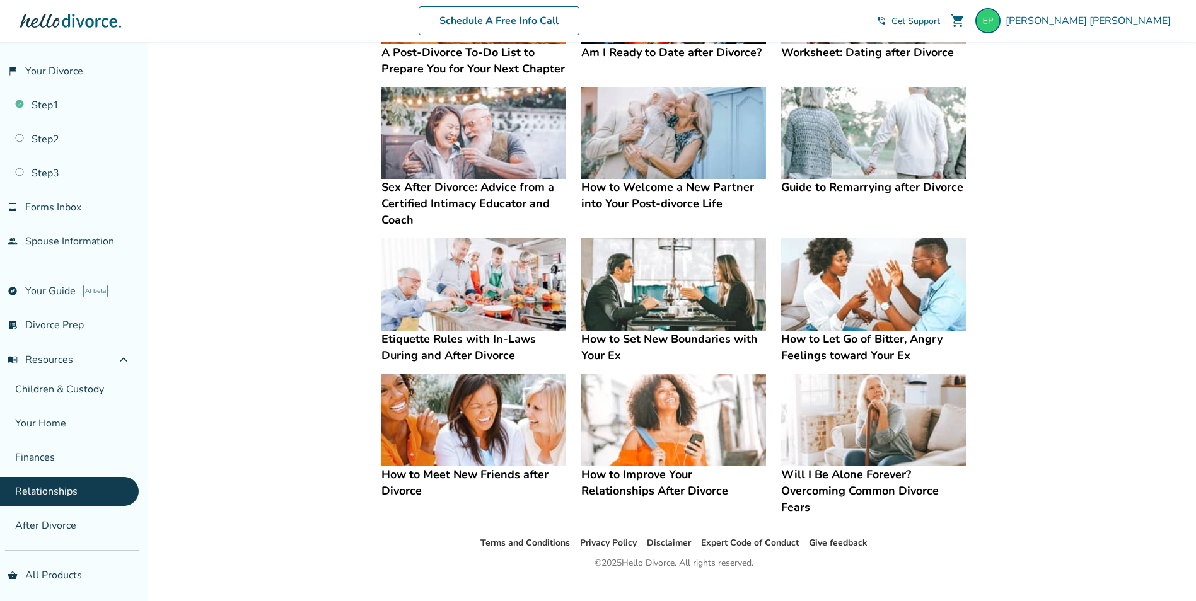
click at [480, 290] on img at bounding box center [473, 284] width 185 height 93
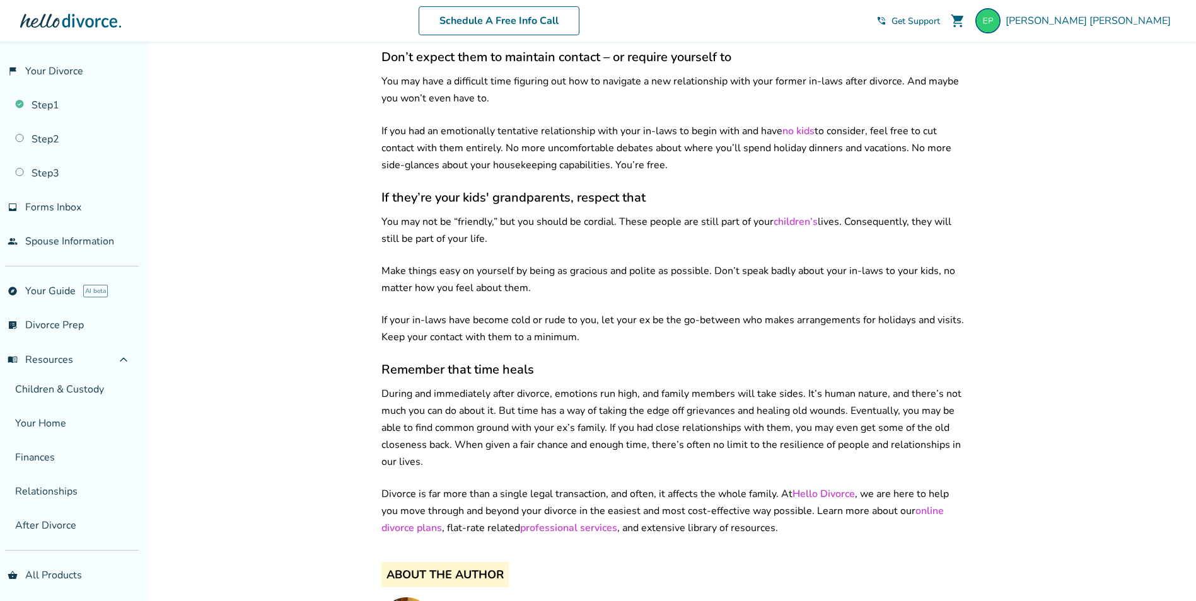
scroll to position [1198, 0]
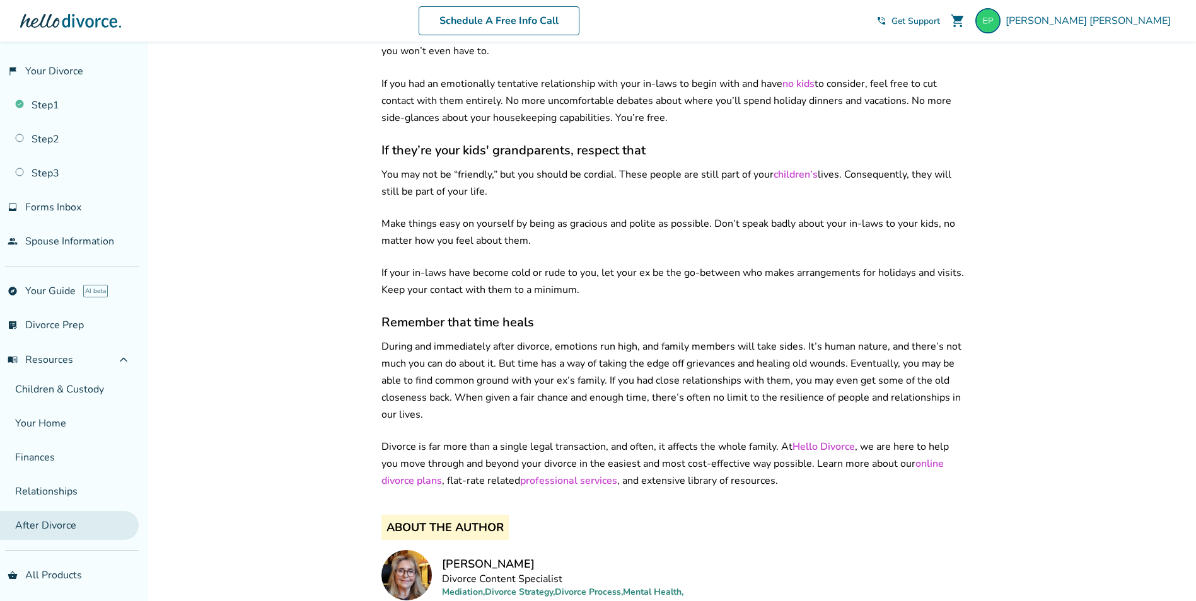
click at [78, 528] on link "After Divorce" at bounding box center [69, 525] width 139 height 29
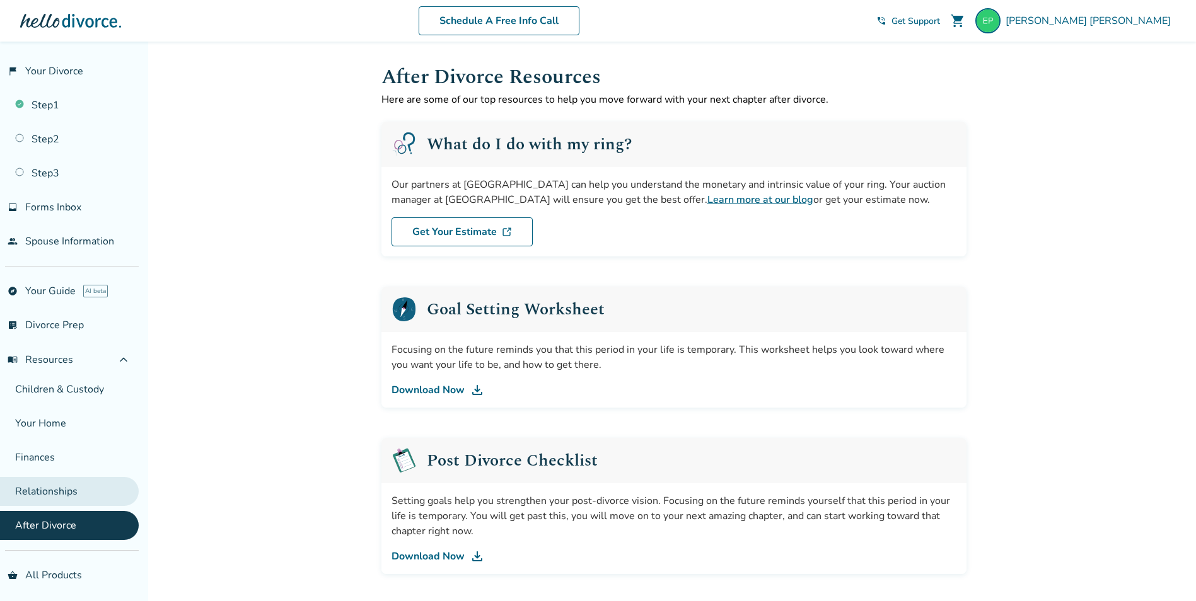
click at [76, 499] on link "Relationships" at bounding box center [69, 491] width 139 height 29
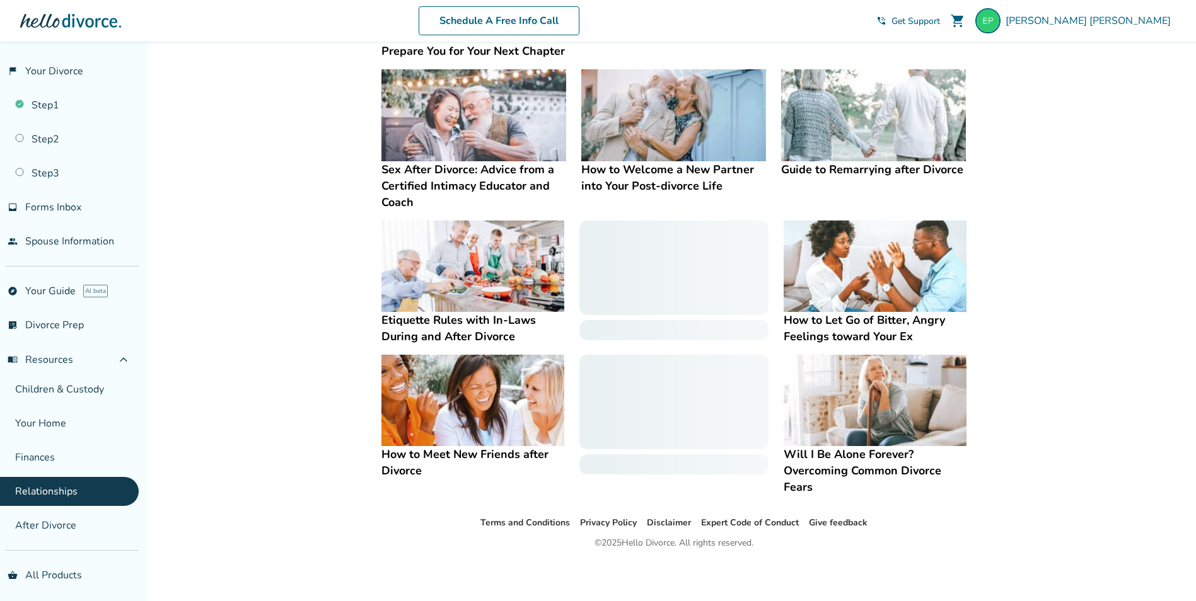
scroll to position [207, 0]
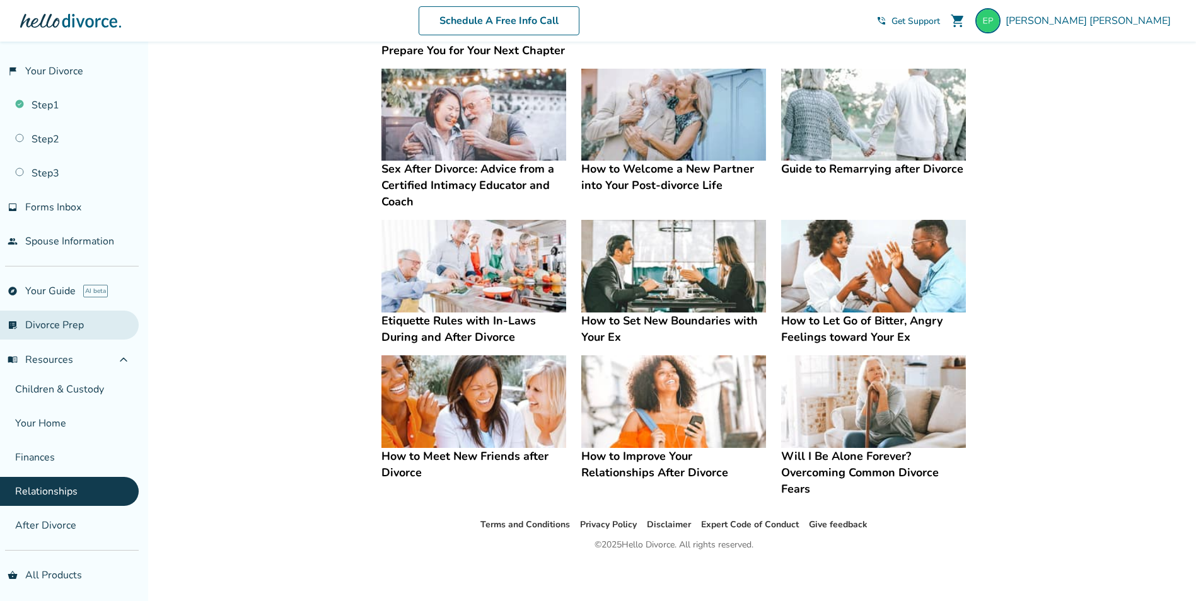
click at [66, 326] on link "list_alt_check Divorce Prep" at bounding box center [69, 325] width 139 height 29
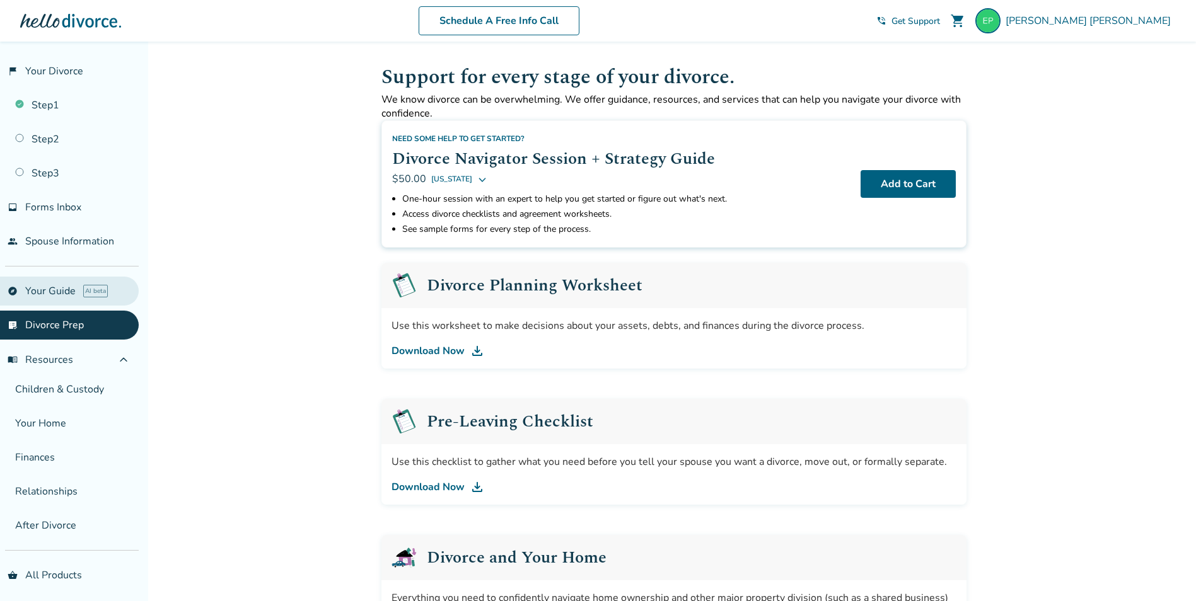
click at [54, 296] on link "explore Your Guide AI beta" at bounding box center [69, 291] width 139 height 29
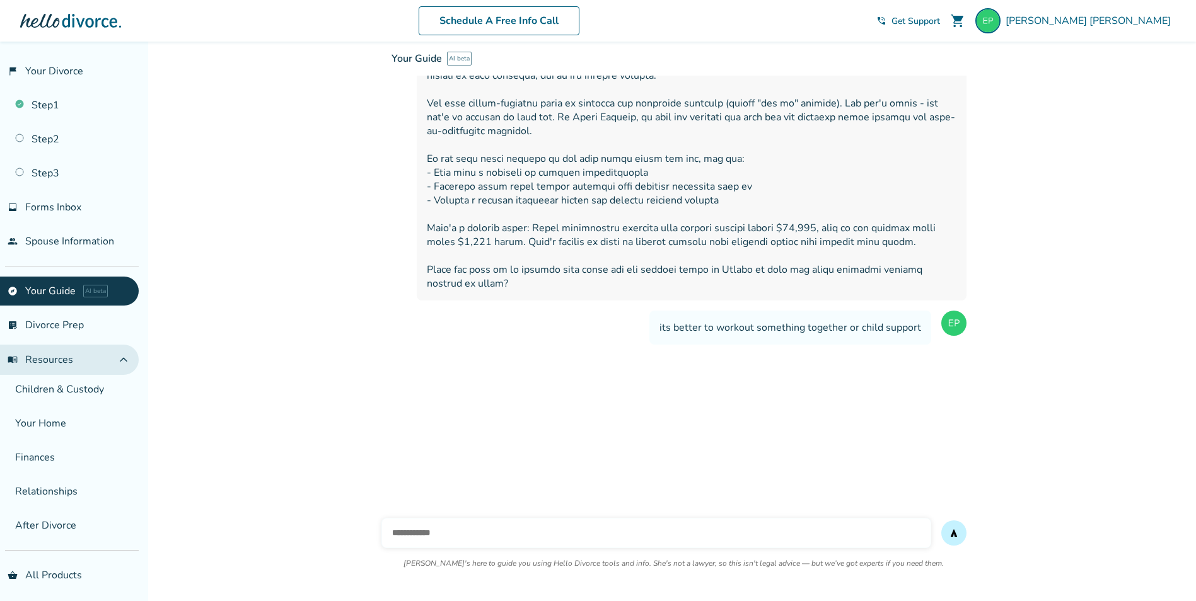
scroll to position [255, 0]
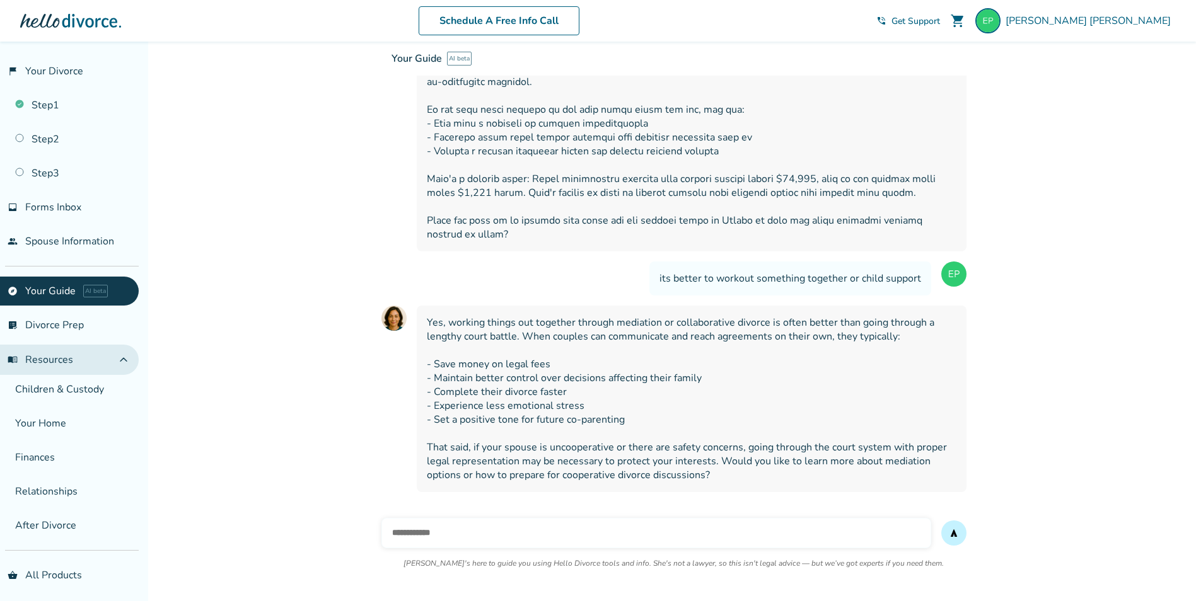
click at [50, 361] on span "menu_book Resources" at bounding box center [41, 360] width 66 height 14
click at [57, 366] on span "menu_book Resources" at bounding box center [41, 360] width 66 height 14
click at [54, 399] on link "Children & Custody" at bounding box center [69, 389] width 139 height 29
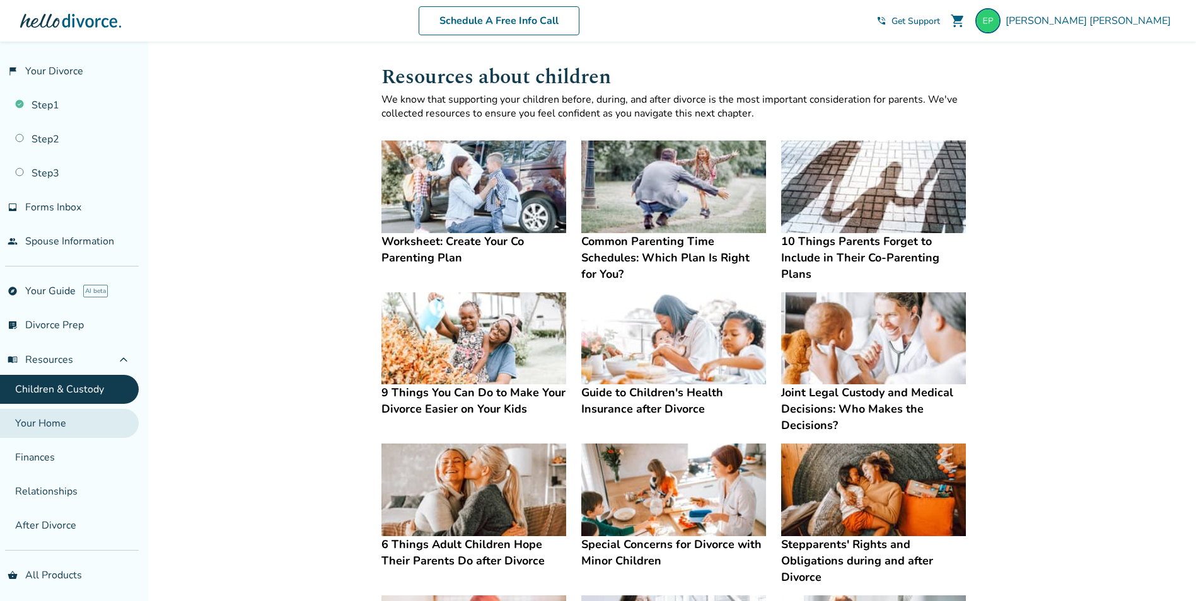
click at [59, 419] on link "Your Home" at bounding box center [69, 423] width 139 height 29
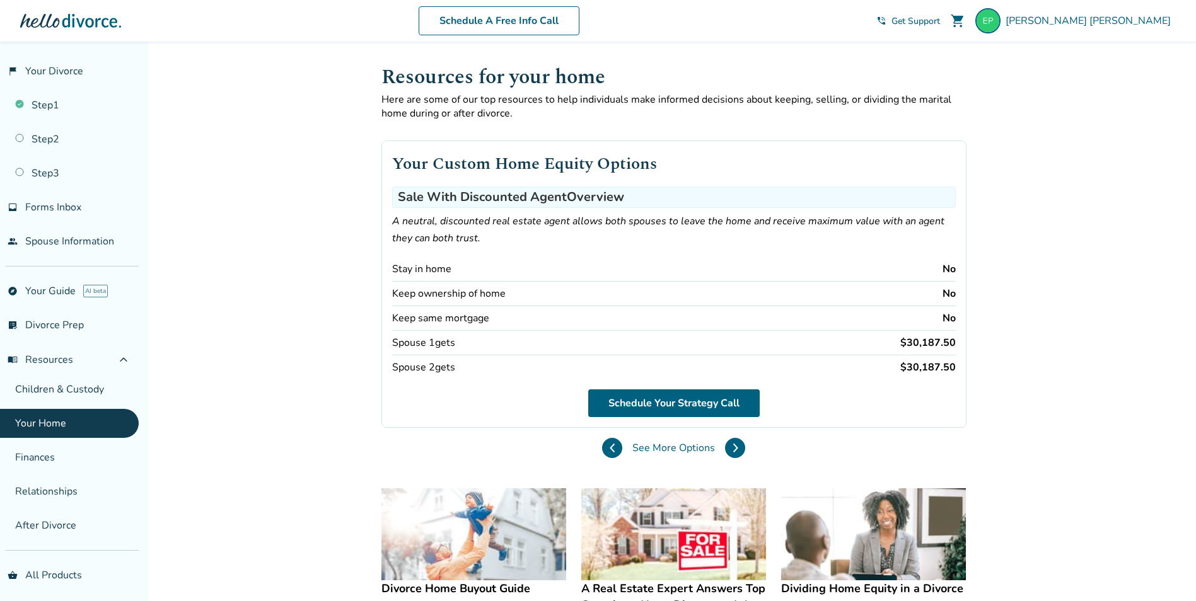
scroll to position [38, 0]
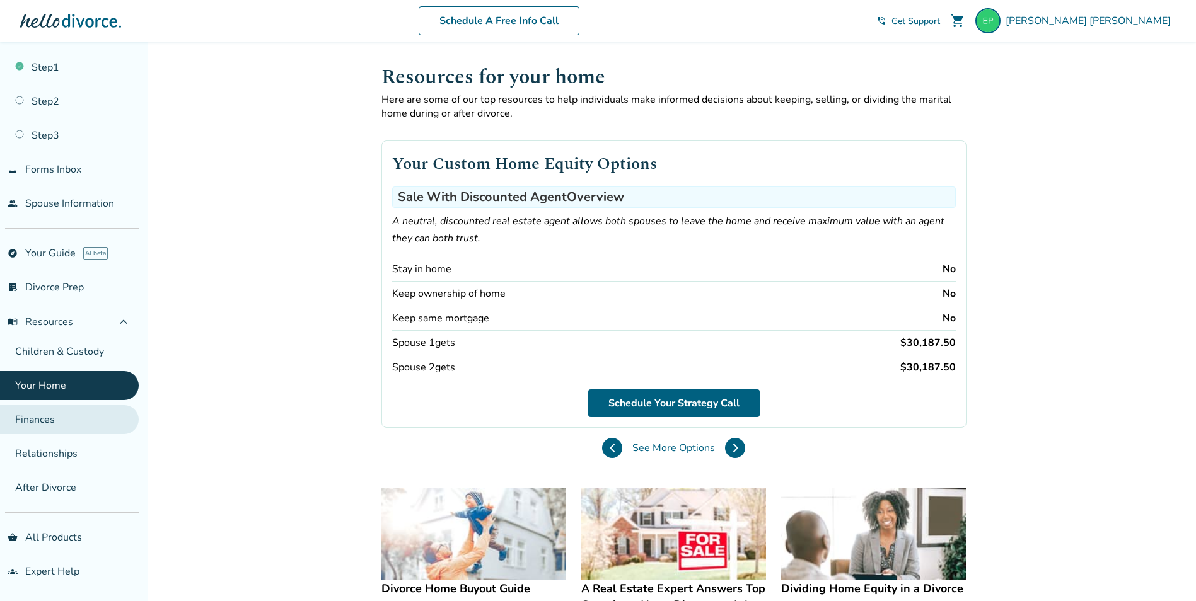
click at [58, 415] on link "Finances" at bounding box center [69, 419] width 139 height 29
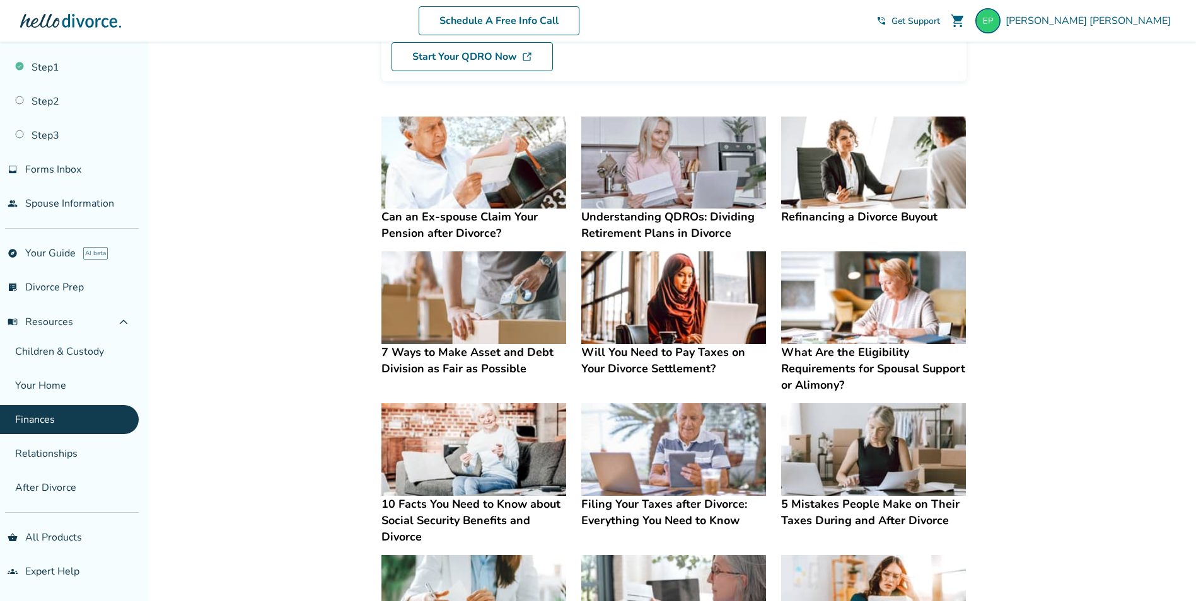
scroll to position [252, 0]
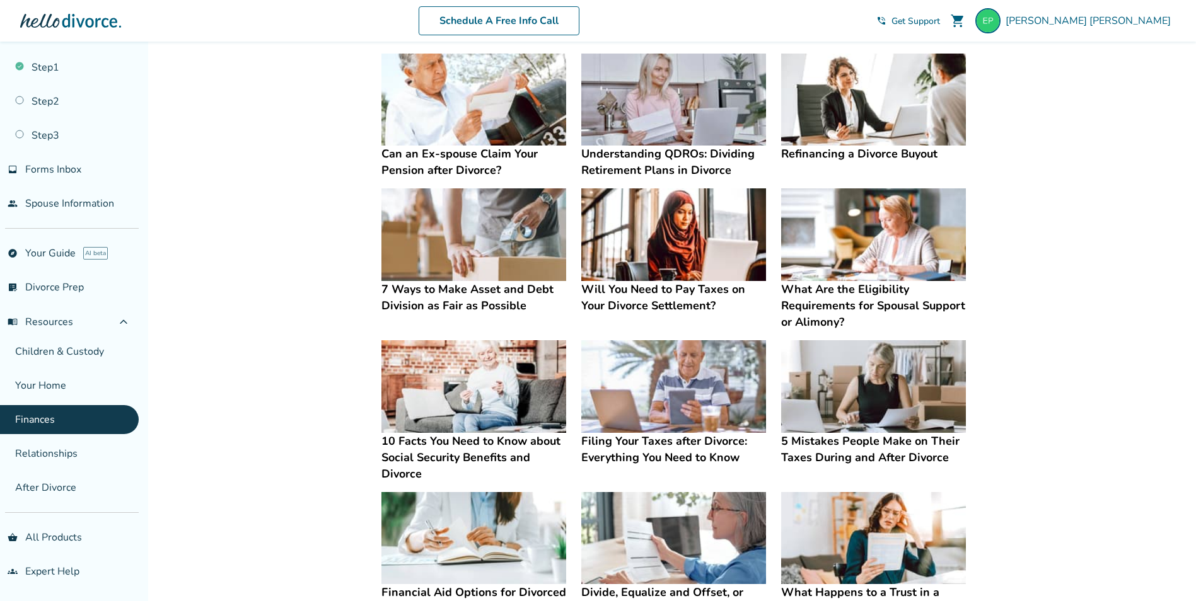
click at [890, 236] on img at bounding box center [873, 234] width 185 height 93
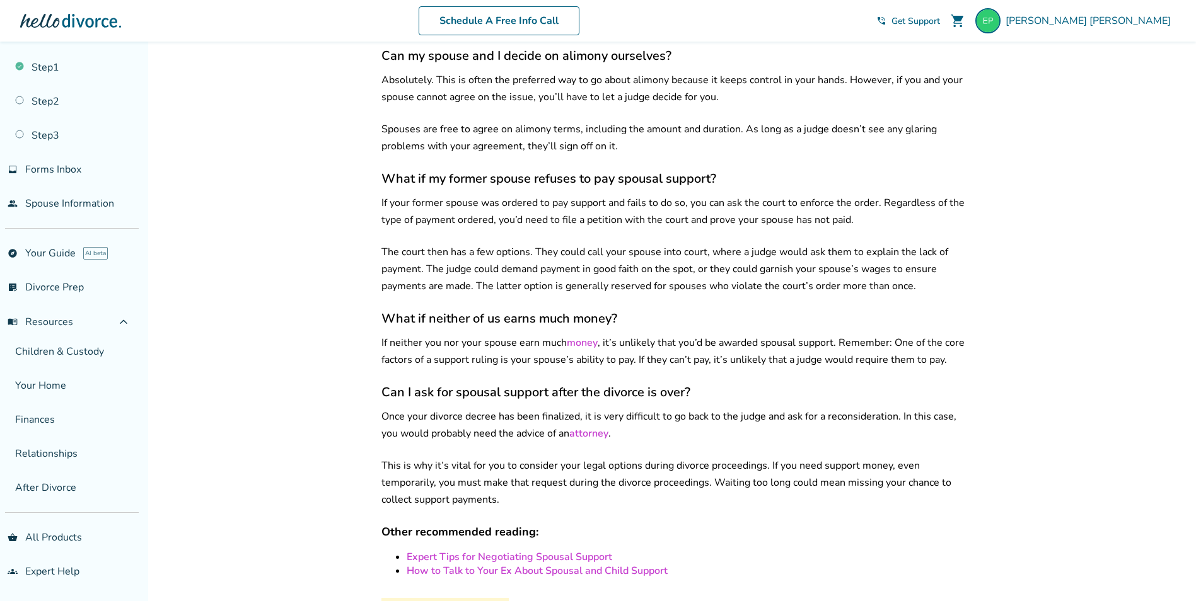
scroll to position [1891, 0]
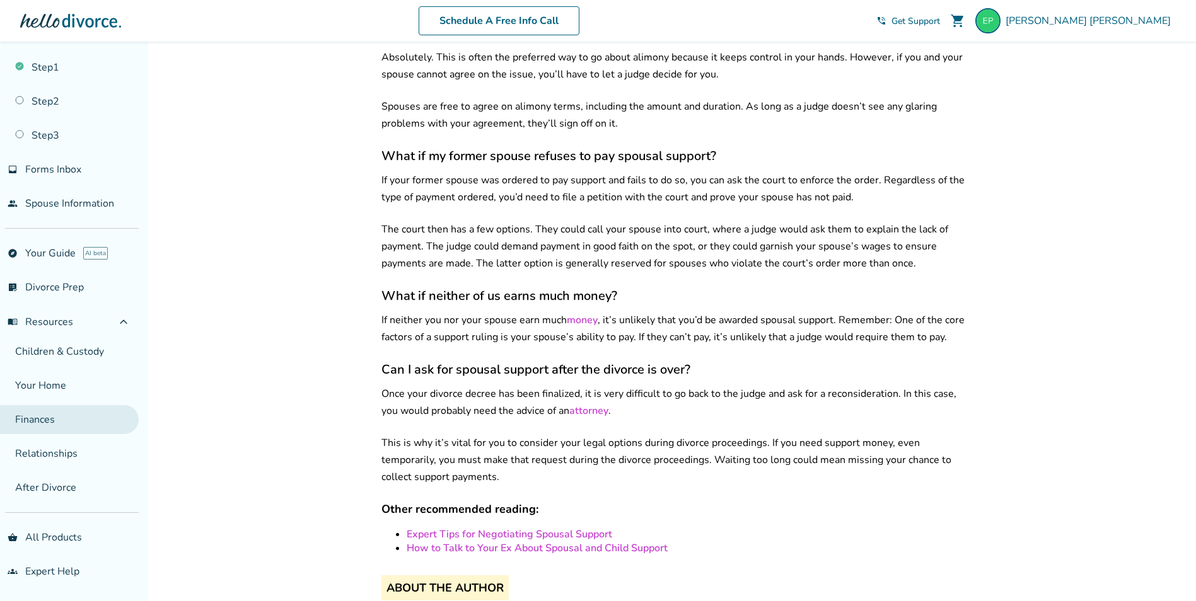
click at [25, 410] on link "Finances" at bounding box center [69, 419] width 139 height 29
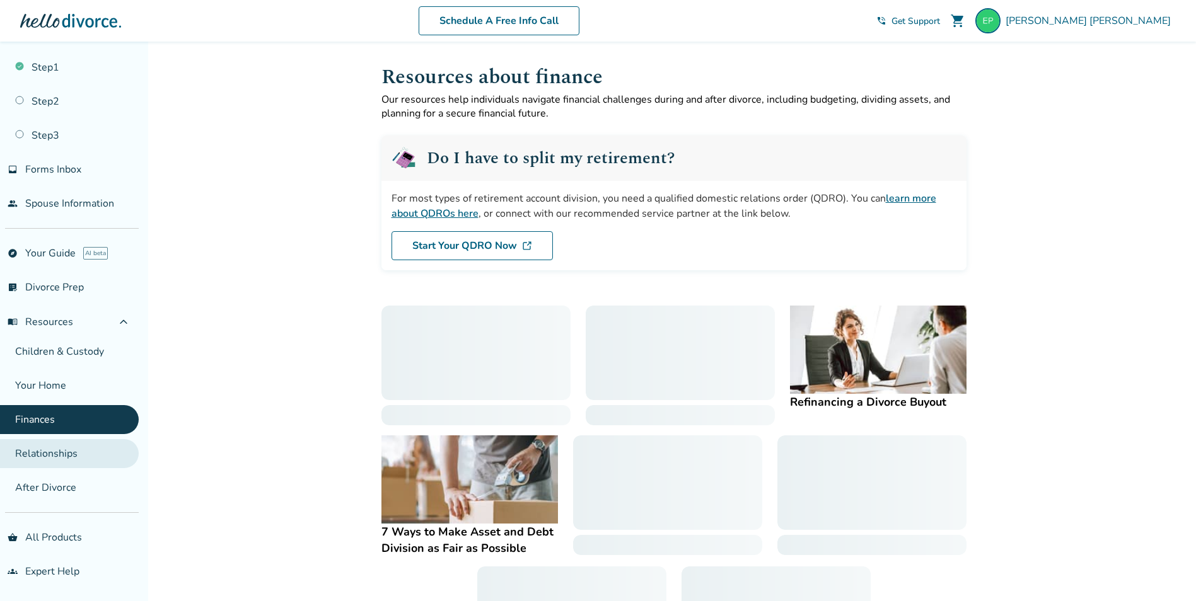
click at [49, 455] on link "Relationships" at bounding box center [69, 453] width 139 height 29
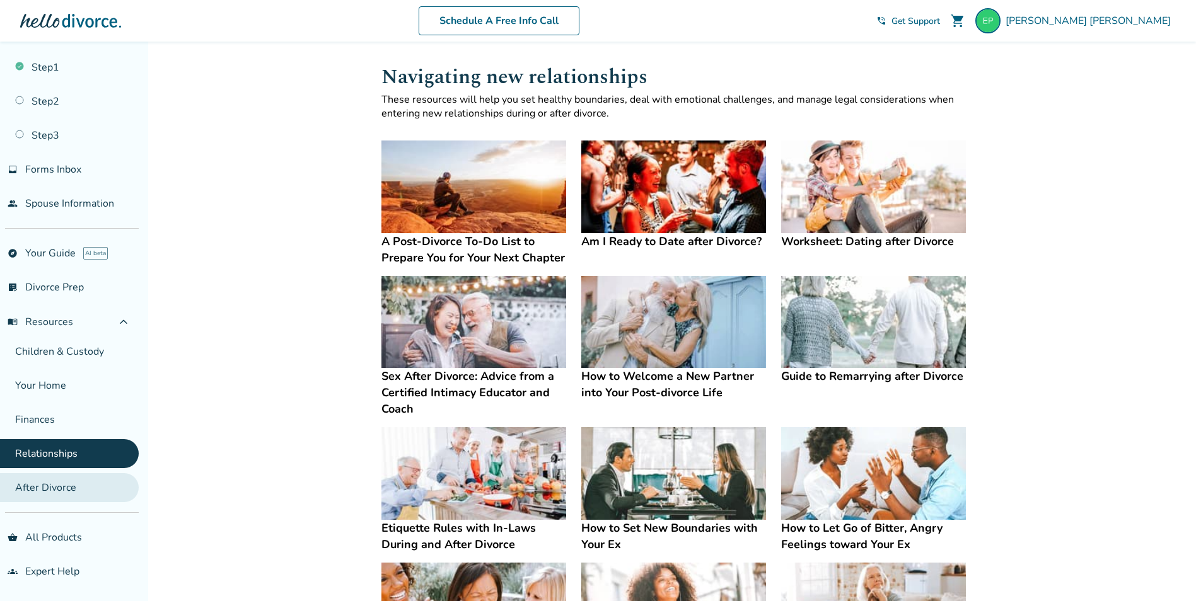
click at [53, 478] on link "After Divorce" at bounding box center [69, 487] width 139 height 29
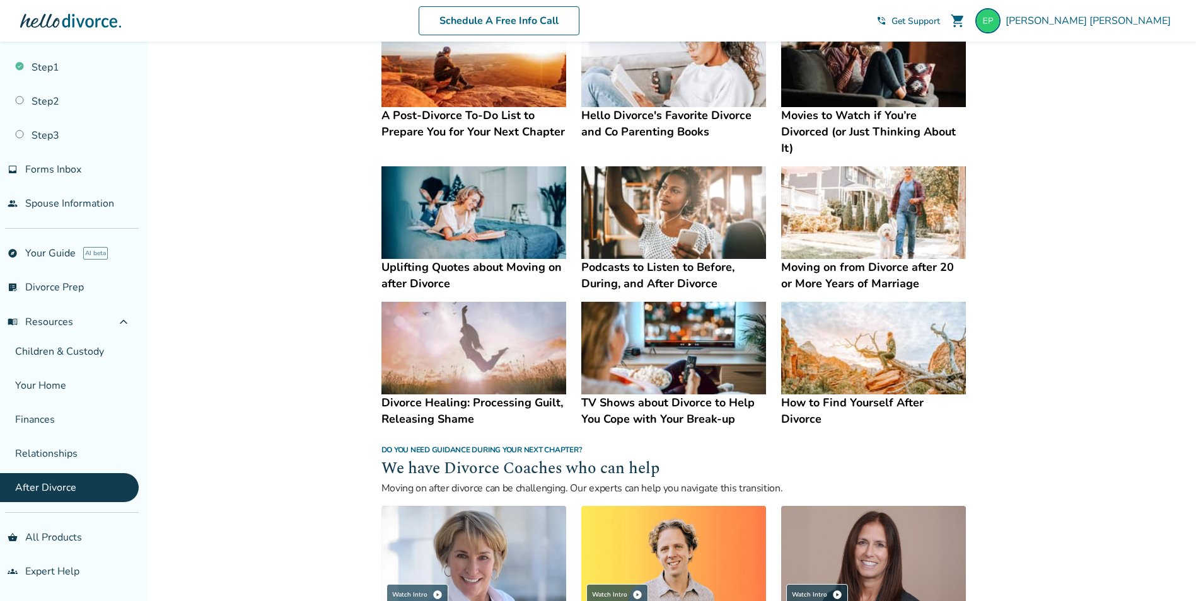
scroll to position [756, 0]
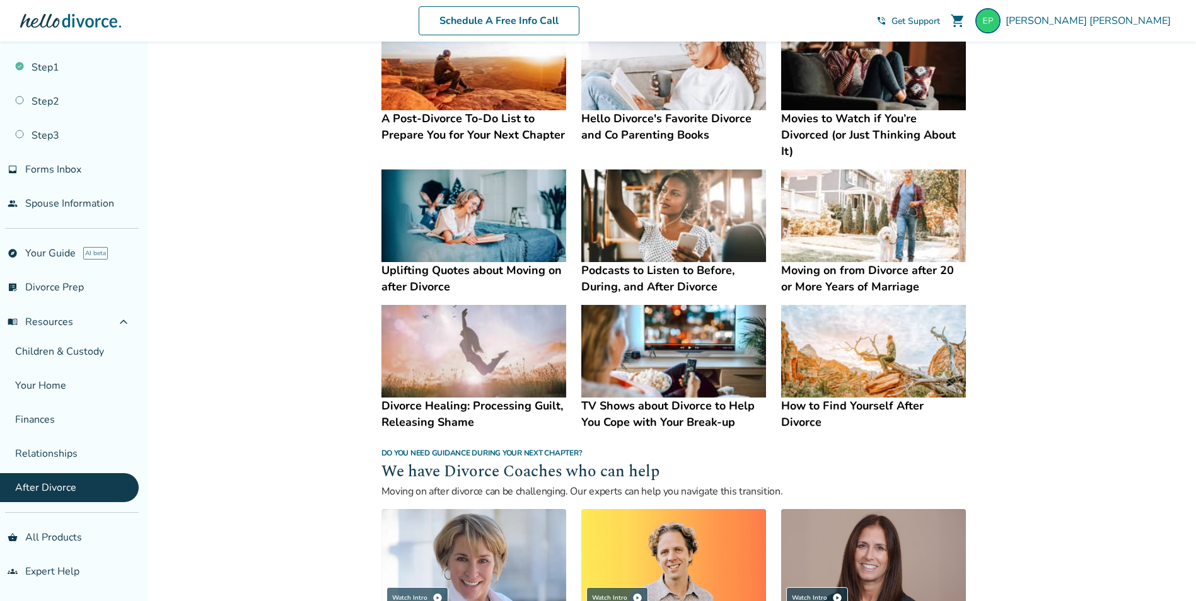
click at [825, 379] on img at bounding box center [873, 351] width 185 height 93
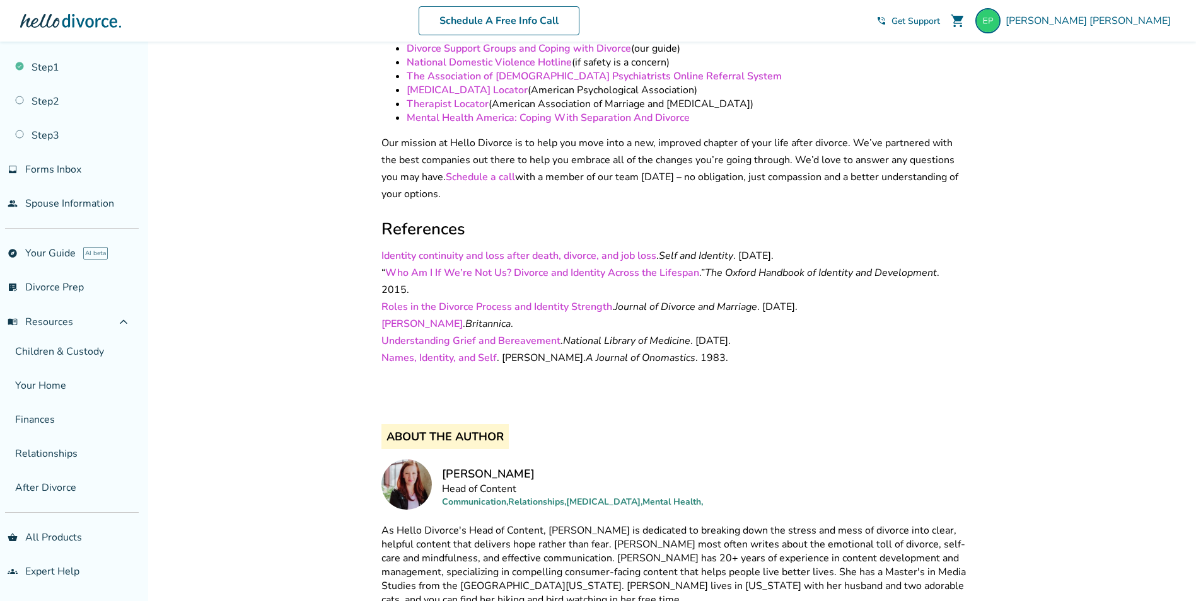
scroll to position [2585, 0]
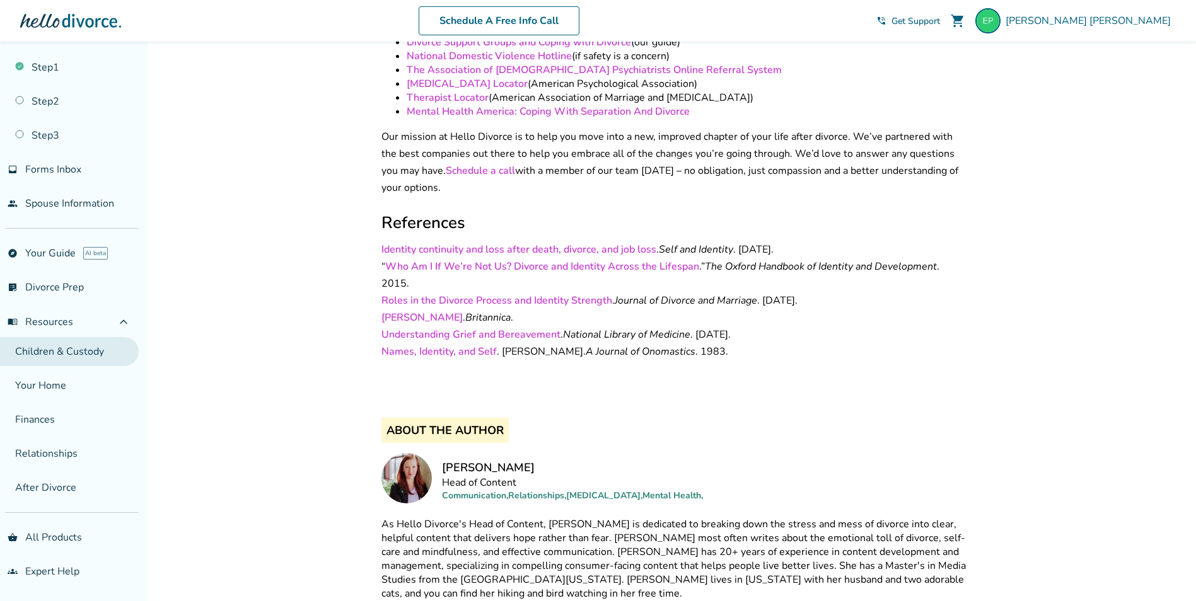
click at [77, 357] on link "Children & Custody" at bounding box center [69, 351] width 139 height 29
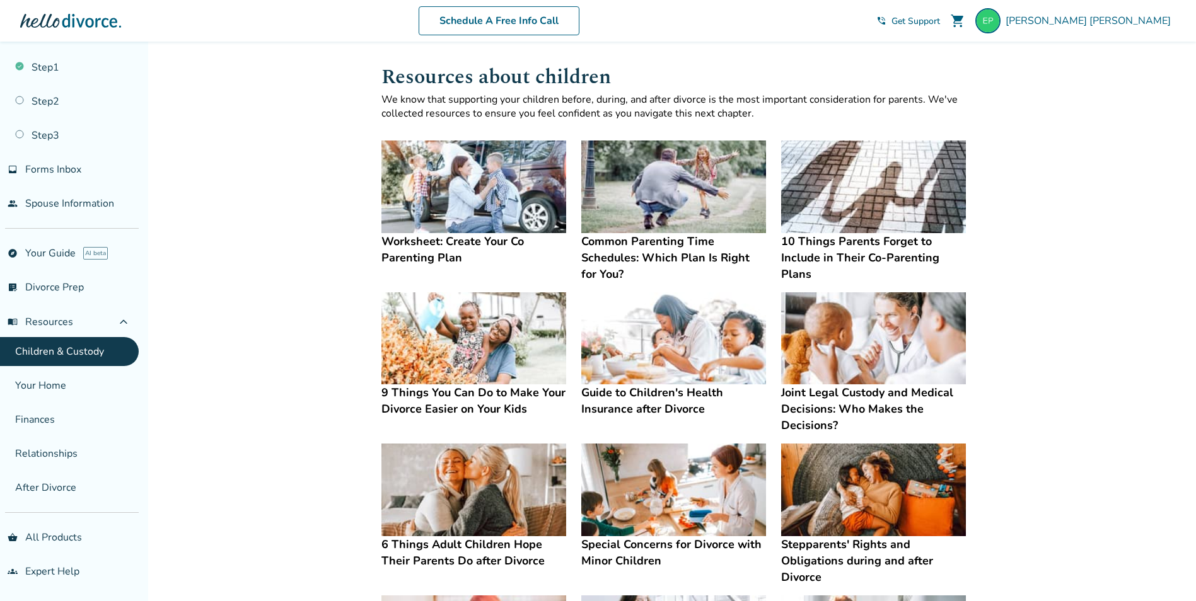
click at [491, 209] on img at bounding box center [473, 187] width 185 height 93
click at [439, 359] on img at bounding box center [473, 338] width 185 height 93
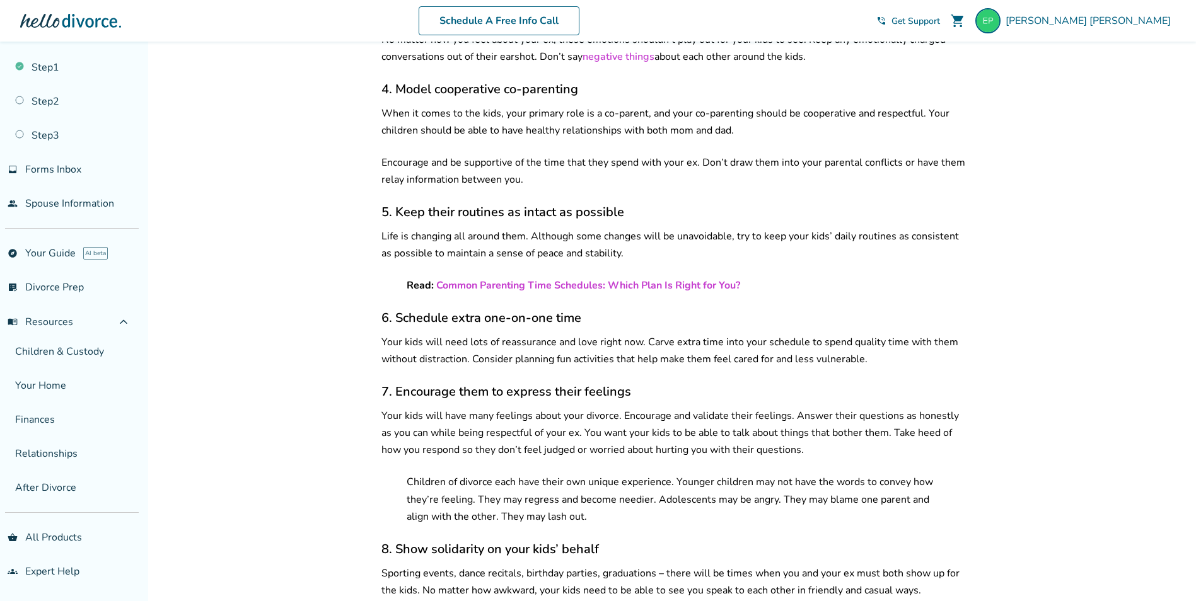
scroll to position [819, 0]
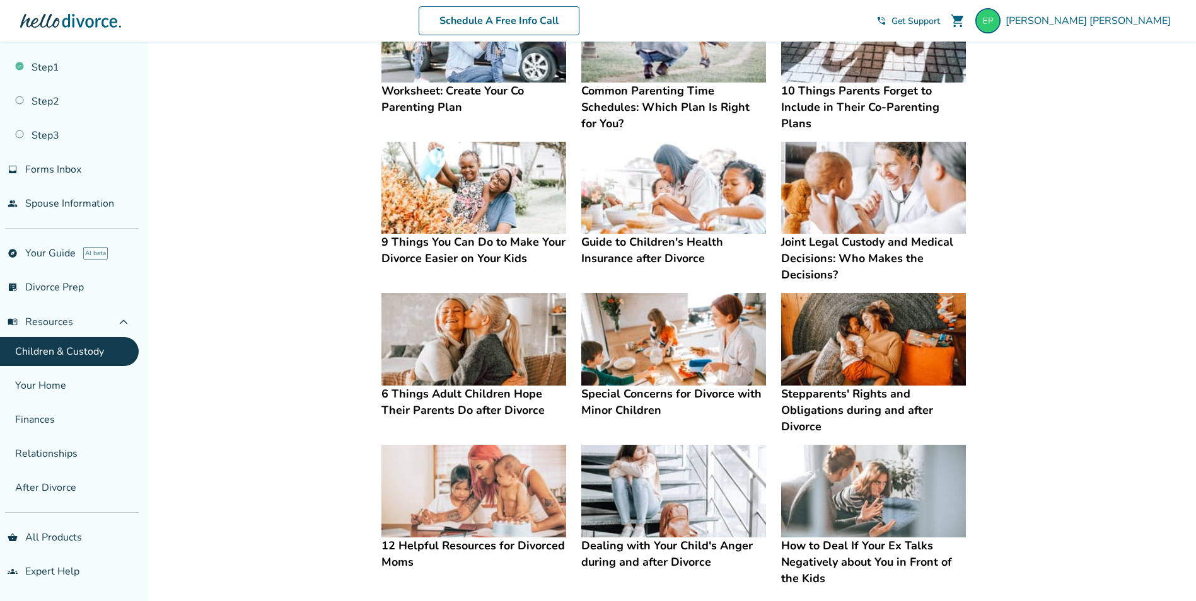
scroll to position [189, 0]
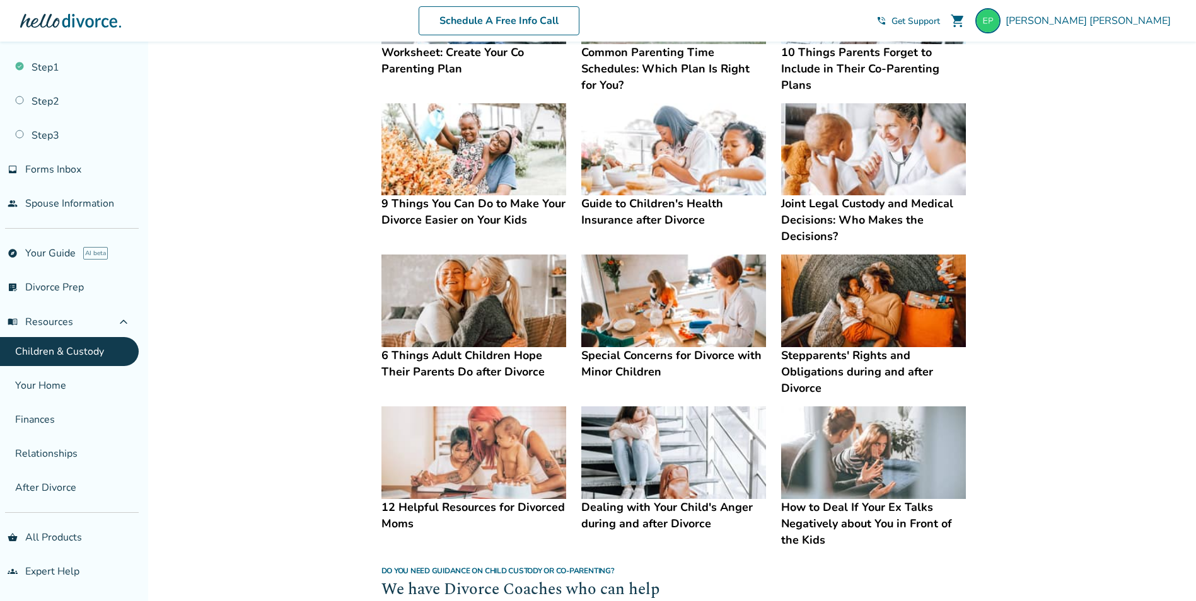
click at [704, 318] on img at bounding box center [673, 301] width 185 height 93
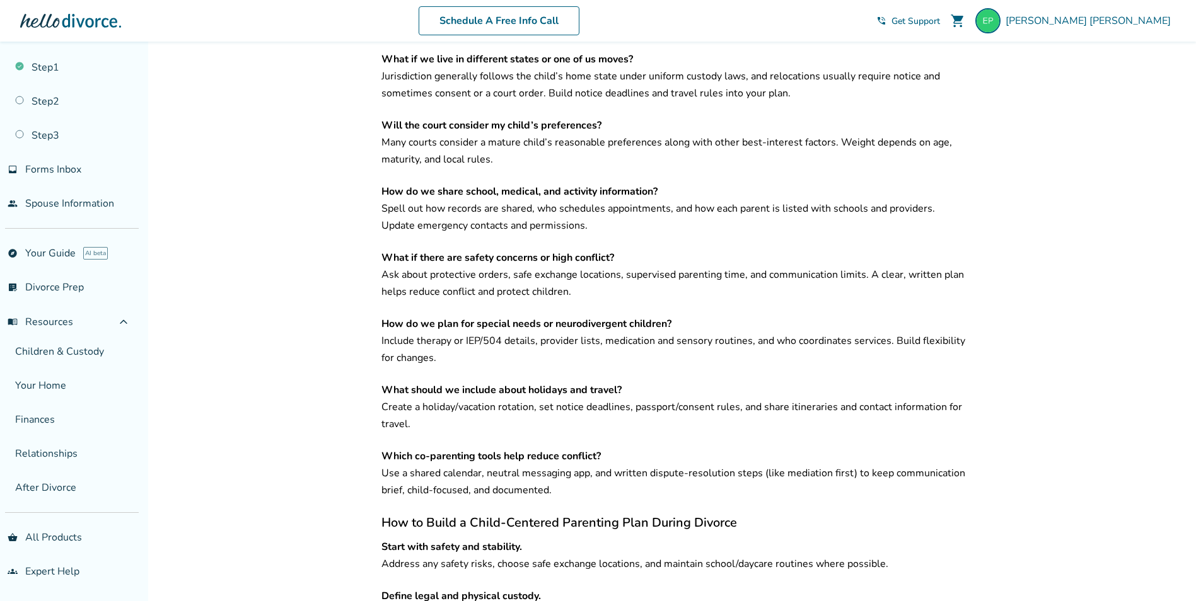
scroll to position [2458, 0]
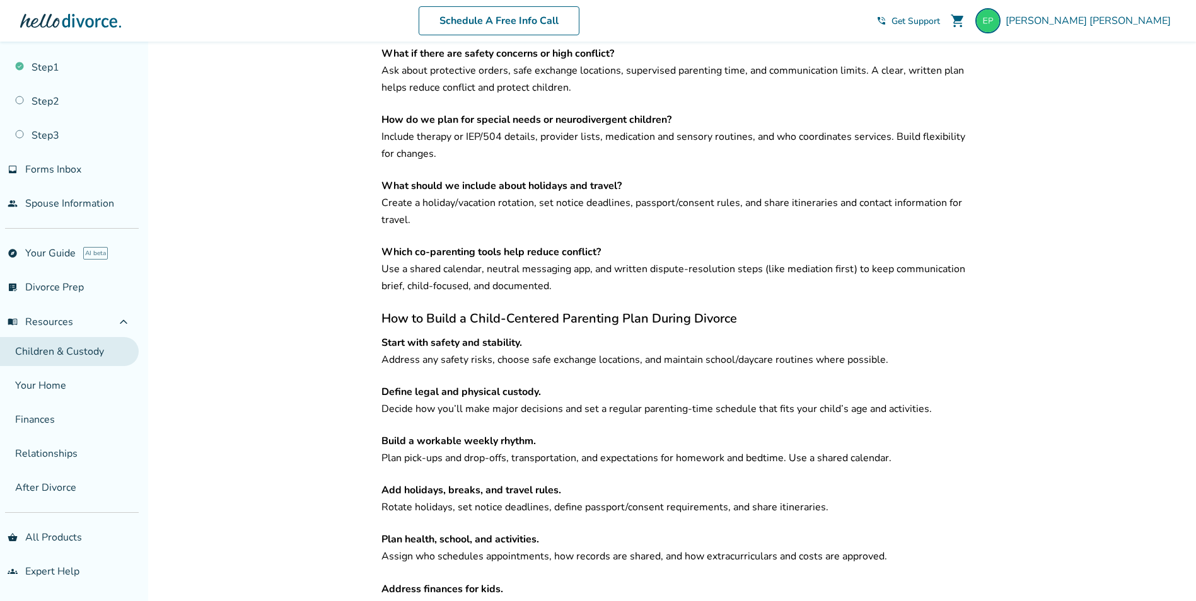
click at [90, 344] on link "Children & Custody" at bounding box center [69, 351] width 139 height 29
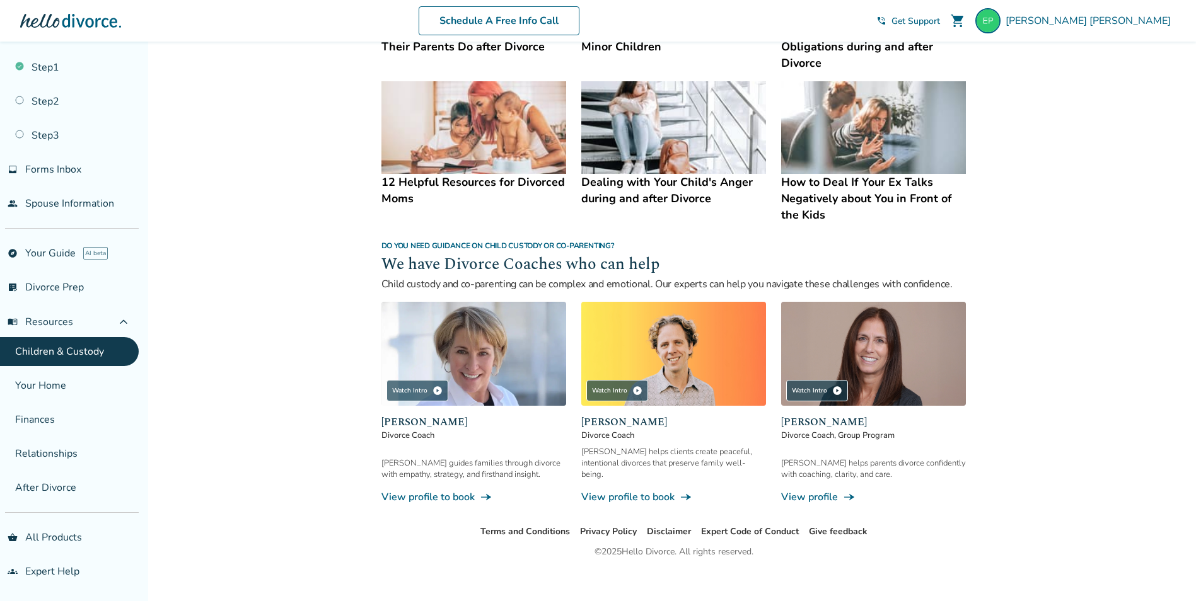
scroll to position [325, 0]
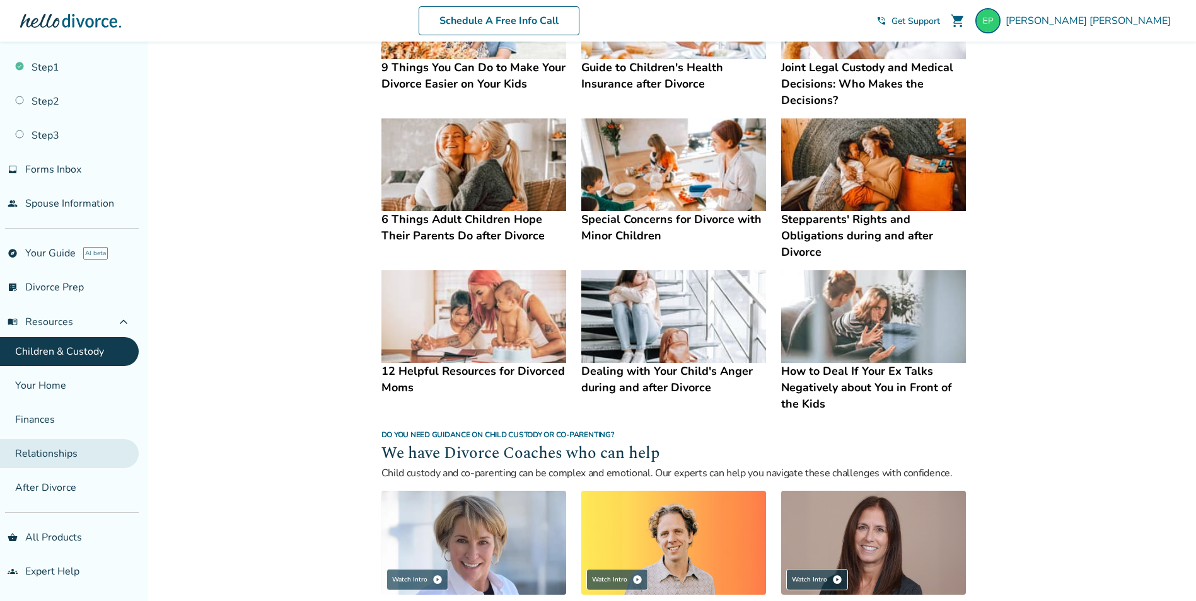
click at [44, 455] on link "Relationships" at bounding box center [69, 453] width 139 height 29
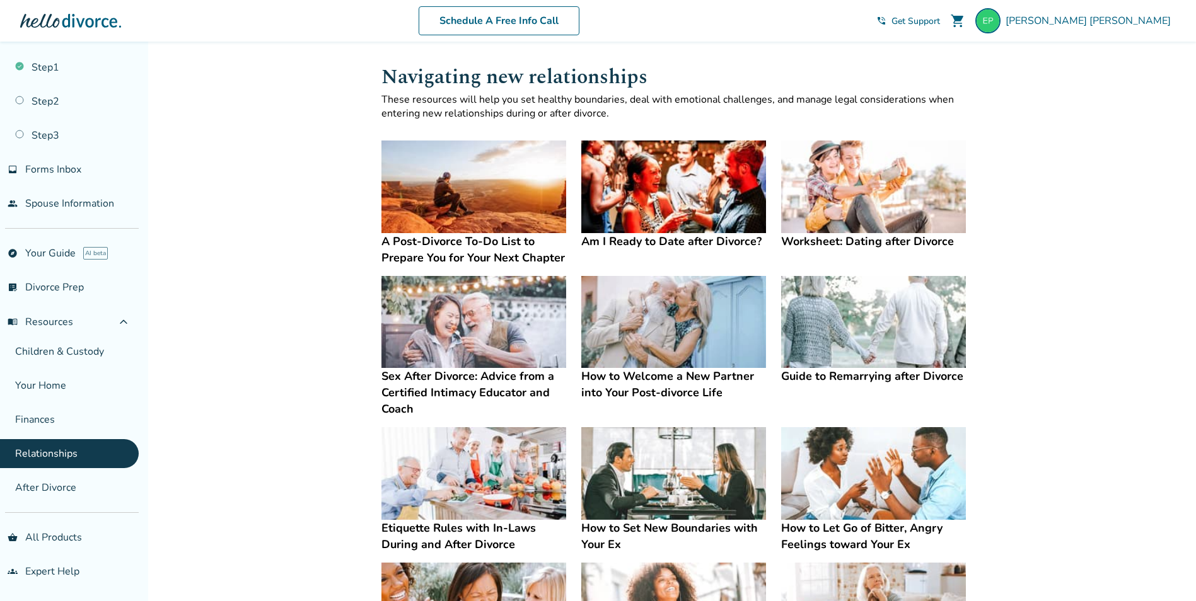
click at [866, 177] on img at bounding box center [873, 187] width 185 height 93
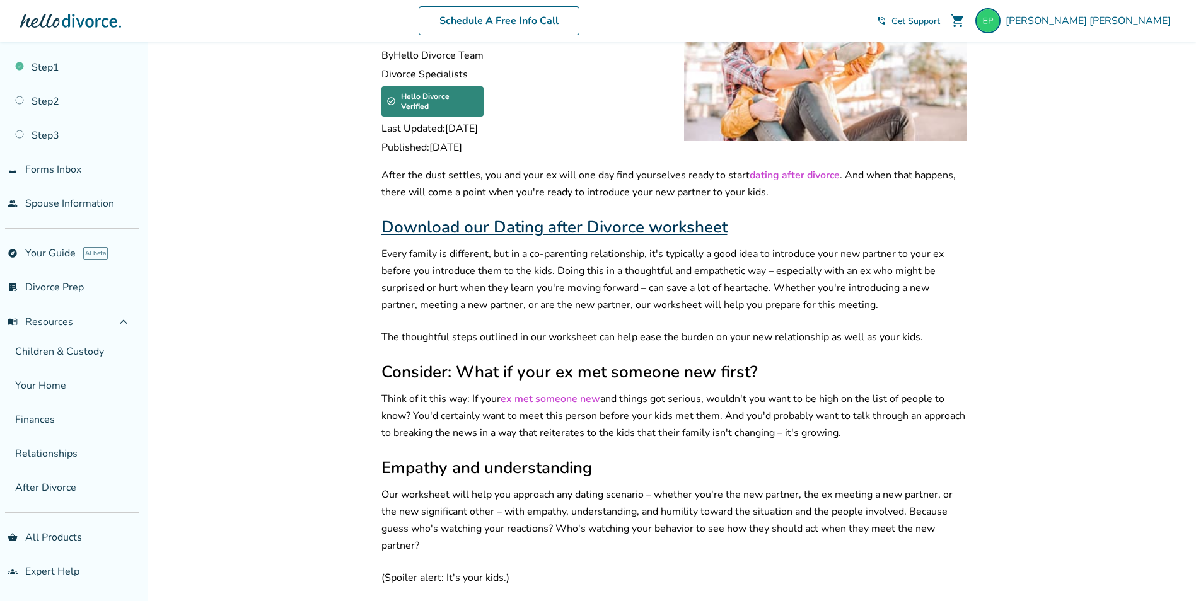
scroll to position [378, 0]
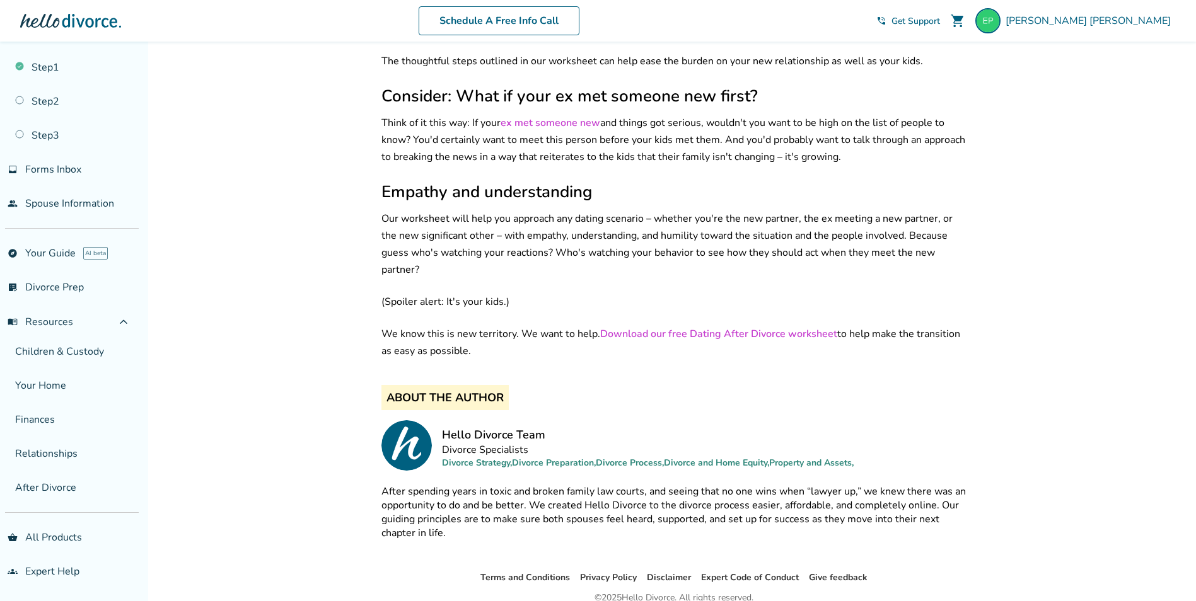
click at [768, 327] on link "Download our free Dating After Divorce worksheet" at bounding box center [718, 334] width 237 height 14
